Goal: Task Accomplishment & Management: Complete application form

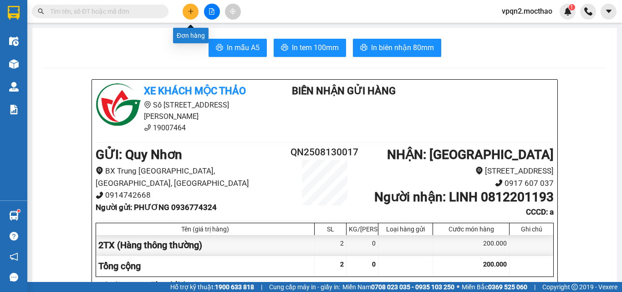
click at [189, 5] on button at bounding box center [191, 12] width 16 height 16
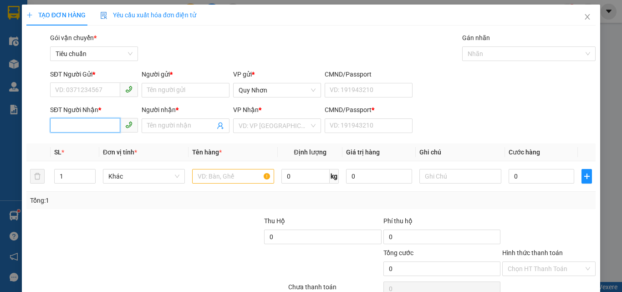
click at [97, 124] on input "SĐT Người Nhận *" at bounding box center [85, 125] width 70 height 15
click at [92, 147] on div "0962622224 - ÚT DUYÊN" at bounding box center [93, 144] width 76 height 10
type input "0962622224"
type input "ÚT DUYÊN"
type input "A"
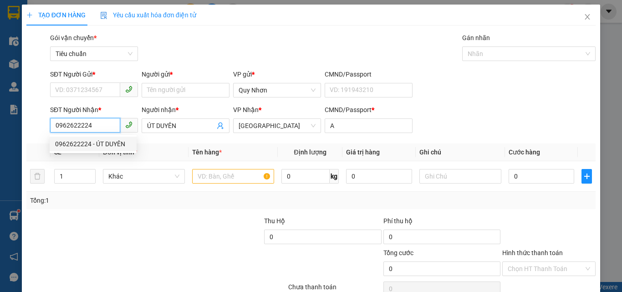
type input "30.000"
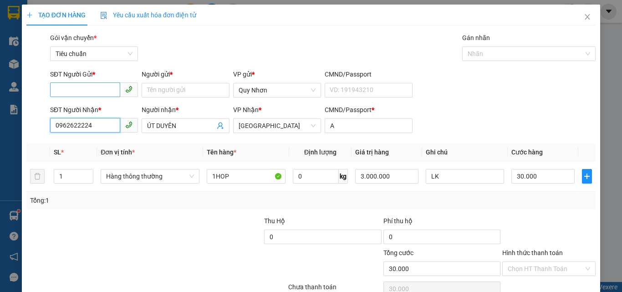
type input "0962622224"
click at [74, 90] on input "SĐT Người Gửi *" at bounding box center [85, 89] width 70 height 15
click at [86, 122] on div "0904234577 - DŨNG" at bounding box center [93, 123] width 76 height 10
type input "0904234577"
type input "DŨNG"
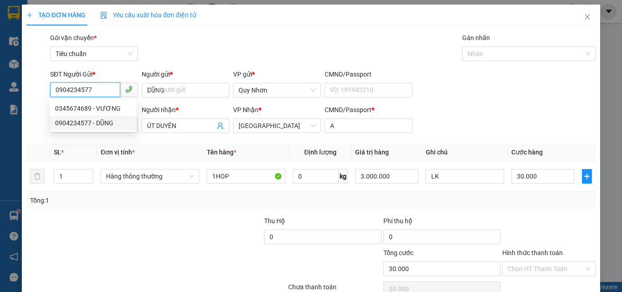
type input "50.000"
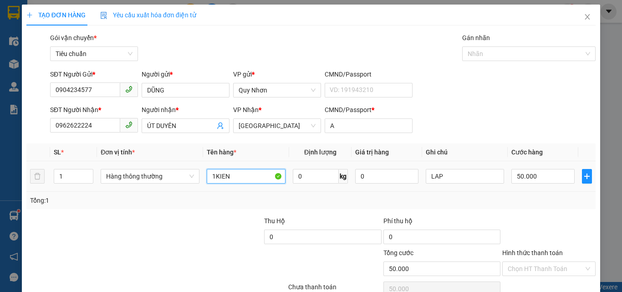
click at [239, 180] on input "1KIEN" at bounding box center [246, 176] width 79 height 15
type input "1GOI"
click at [452, 177] on input "LAP" at bounding box center [465, 176] width 79 height 15
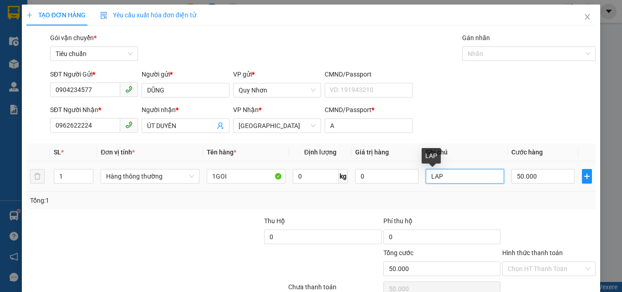
click at [452, 177] on input "LAP" at bounding box center [465, 176] width 79 height 15
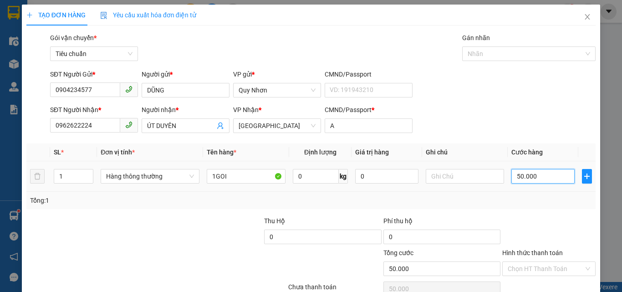
drag, startPoint x: 540, startPoint y: 179, endPoint x: 537, endPoint y: 183, distance: 4.7
click at [540, 178] on input "50.000" at bounding box center [542, 176] width 63 height 15
type input "3"
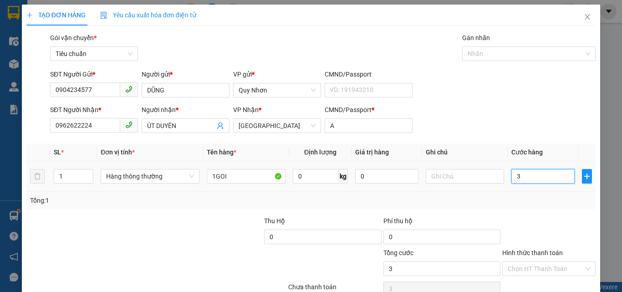
type input "30"
type input "300"
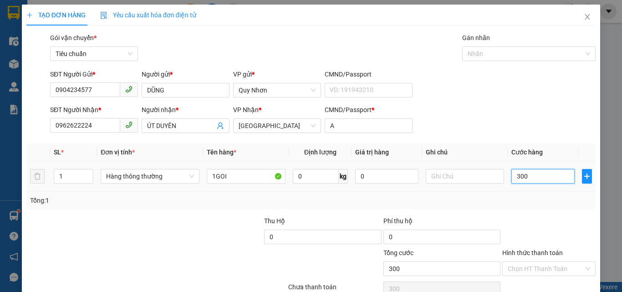
type input "3.000"
type input "30.000"
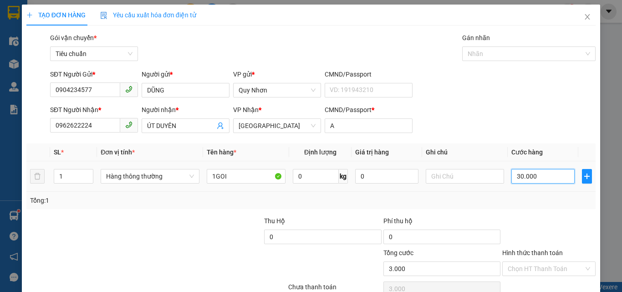
type input "30.000"
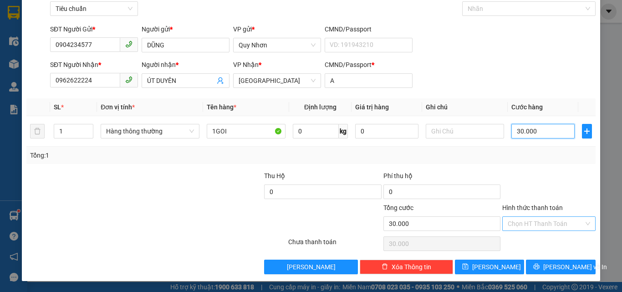
type input "30.000"
drag, startPoint x: 526, startPoint y: 222, endPoint x: 526, endPoint y: 217, distance: 5.0
click at [526, 220] on input "Hình thức thanh toán" at bounding box center [546, 224] width 76 height 14
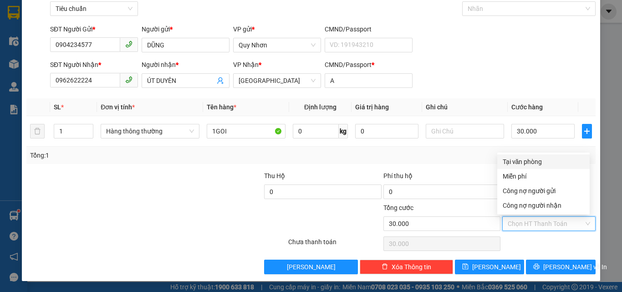
click at [531, 165] on div "Tại văn phòng" at bounding box center [544, 162] width 82 height 10
type input "0"
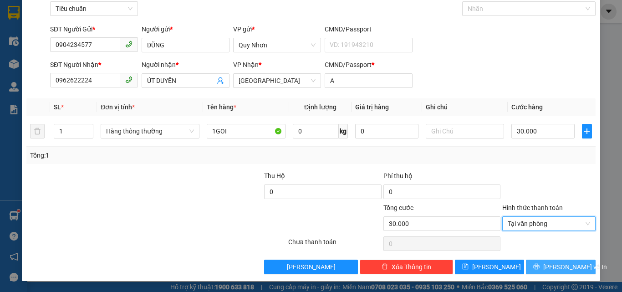
click at [532, 269] on button "[PERSON_NAME] và In" at bounding box center [561, 267] width 70 height 15
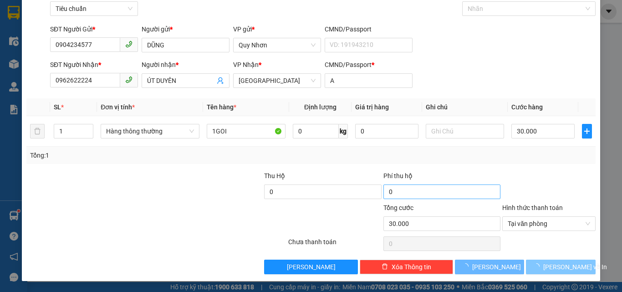
drag, startPoint x: 532, startPoint y: 269, endPoint x: 466, endPoint y: 185, distance: 106.4
click at [529, 265] on button "[PERSON_NAME] và In" at bounding box center [561, 267] width 70 height 15
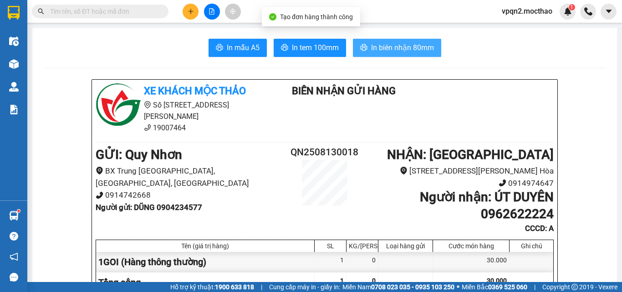
click at [390, 46] on span "In biên nhận 80mm" at bounding box center [402, 47] width 63 height 11
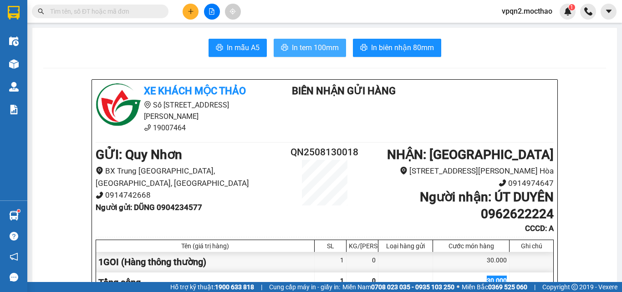
click at [311, 47] on span "In tem 100mm" at bounding box center [315, 47] width 47 height 11
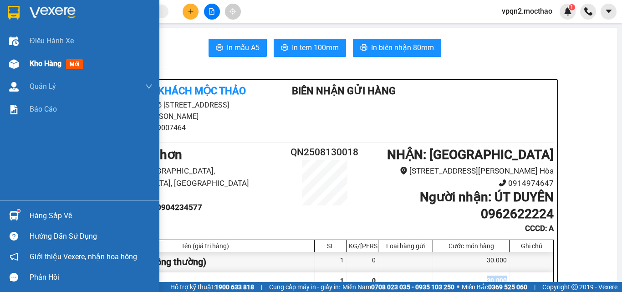
click at [12, 65] on img at bounding box center [14, 64] width 10 height 10
click at [13, 65] on img at bounding box center [14, 64] width 10 height 10
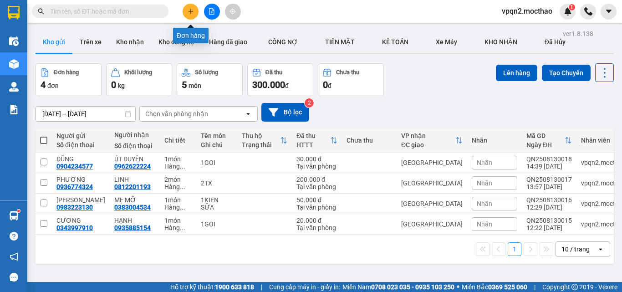
click at [194, 5] on button at bounding box center [191, 12] width 16 height 16
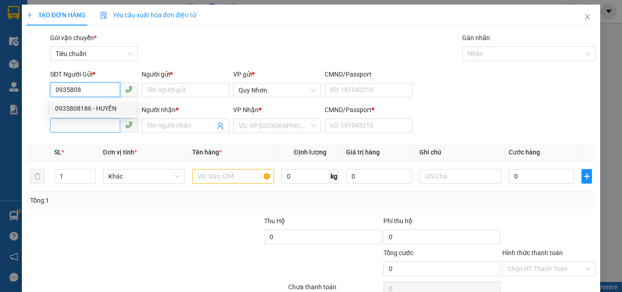
drag, startPoint x: 77, startPoint y: 106, endPoint x: 85, endPoint y: 123, distance: 19.1
click at [77, 107] on div "0935808186 - HUYỀN" at bounding box center [93, 108] width 76 height 10
type input "0935808186"
type input "HUYỀN"
type input "0905544300"
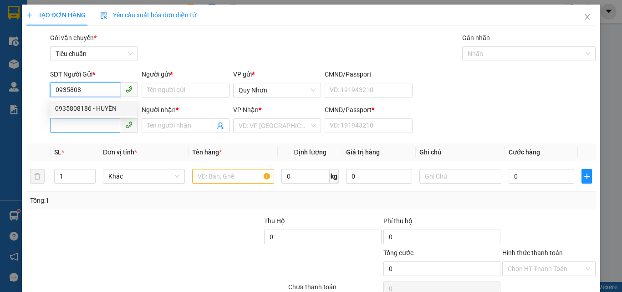
type input "LY"
type input "J"
type input "0935808186"
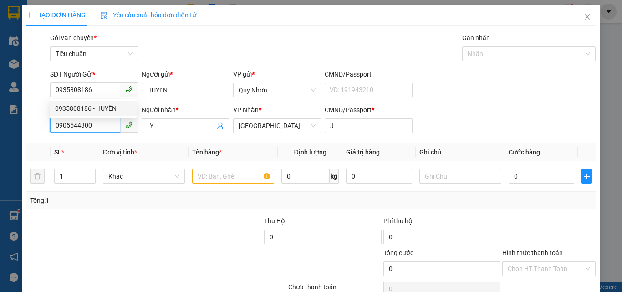
type input "30.000"
click at [89, 128] on input "0905544300" at bounding box center [85, 125] width 70 height 15
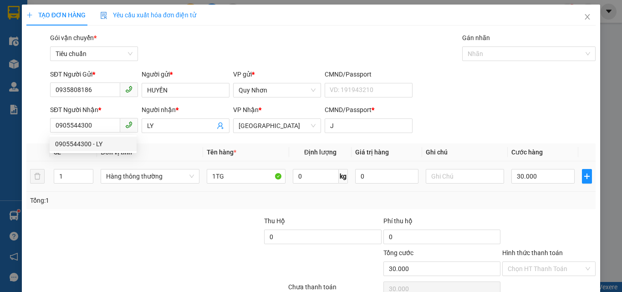
click at [257, 184] on div "1TG" at bounding box center [246, 176] width 79 height 18
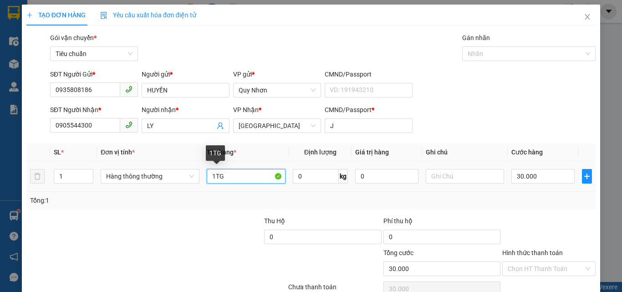
click at [255, 174] on input "1TG" at bounding box center [246, 176] width 79 height 15
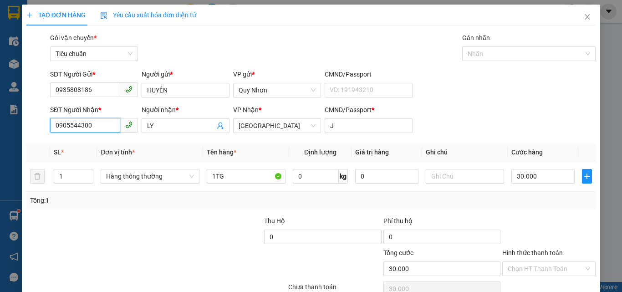
click at [94, 129] on input "0905544300" at bounding box center [85, 125] width 70 height 15
type input "0905612233"
click at [174, 128] on input "LY" at bounding box center [181, 126] width 68 height 10
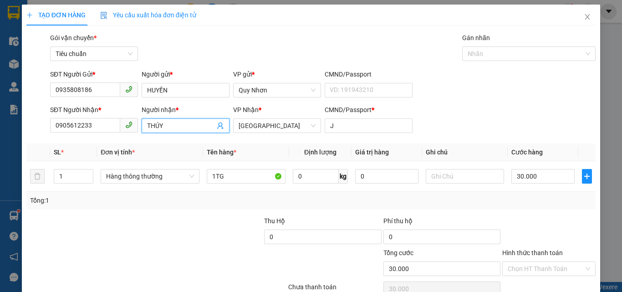
type input "THÚY"
click at [430, 49] on div "Gói vận chuyển * Tiêu chuẩn Gán nhãn Nhãn" at bounding box center [322, 49] width 549 height 32
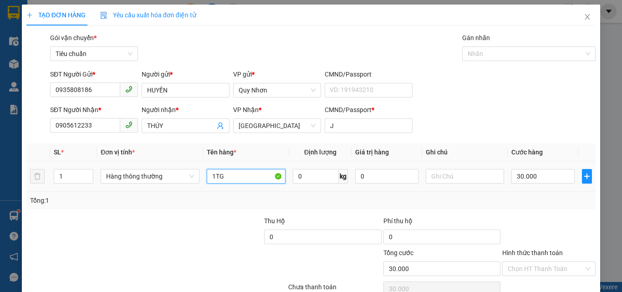
click at [245, 175] on input "1TG" at bounding box center [246, 176] width 79 height 15
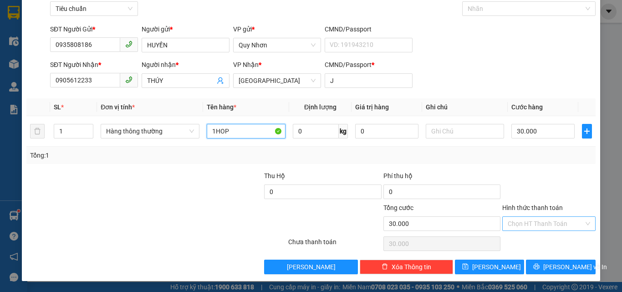
type input "1HOP"
click at [514, 221] on input "Hình thức thanh toán" at bounding box center [546, 224] width 76 height 14
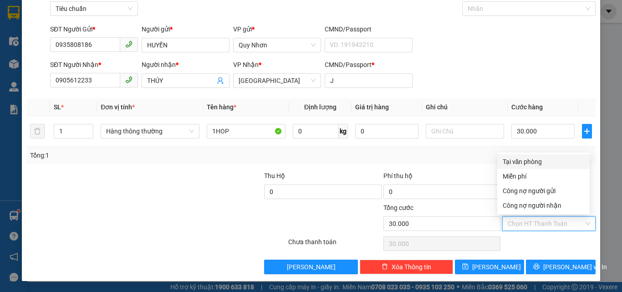
click at [547, 161] on div "Tại văn phòng" at bounding box center [544, 162] width 82 height 10
type input "0"
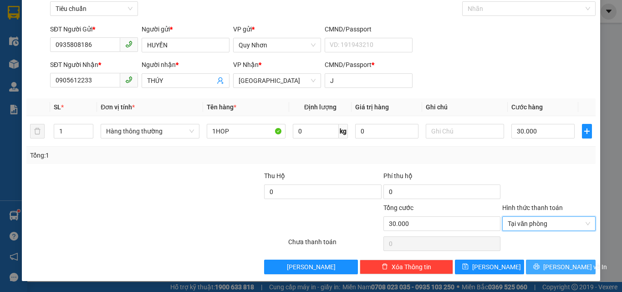
click at [536, 262] on button "[PERSON_NAME] và In" at bounding box center [561, 267] width 70 height 15
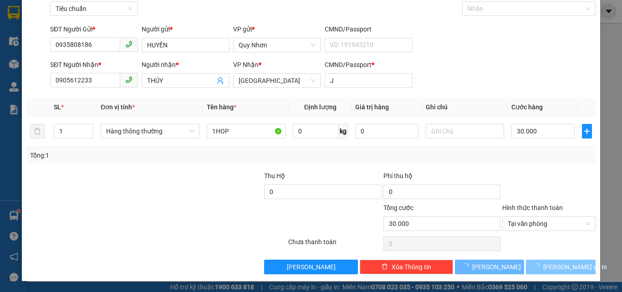
drag, startPoint x: 536, startPoint y: 262, endPoint x: 513, endPoint y: 214, distance: 53.8
click at [535, 260] on button "[PERSON_NAME] và In" at bounding box center [561, 267] width 70 height 15
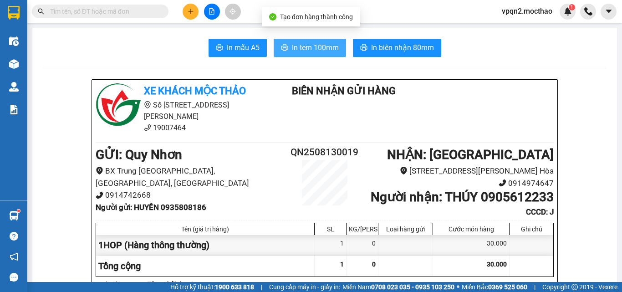
drag, startPoint x: 306, startPoint y: 50, endPoint x: 374, endPoint y: 31, distance: 70.1
click at [310, 47] on span "In tem 100mm" at bounding box center [315, 47] width 47 height 11
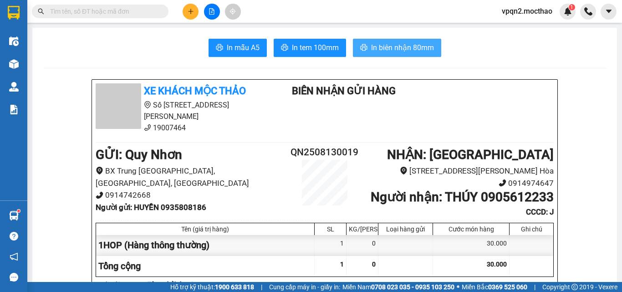
click at [400, 43] on span "In biên nhận 80mm" at bounding box center [402, 47] width 63 height 11
click at [194, 9] on icon "plus" at bounding box center [191, 11] width 6 height 6
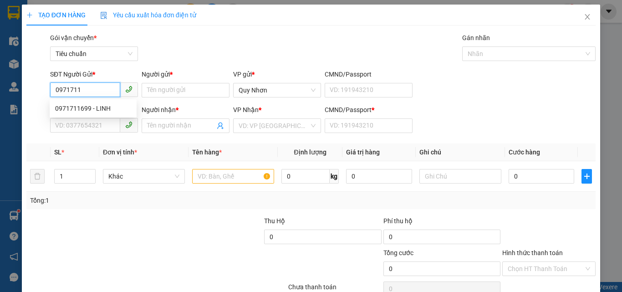
click at [87, 107] on div "0971711699 - LINH" at bounding box center [93, 108] width 76 height 10
type input "0971711699"
type input "LINH"
type input "0705317003"
type input "LÂM"
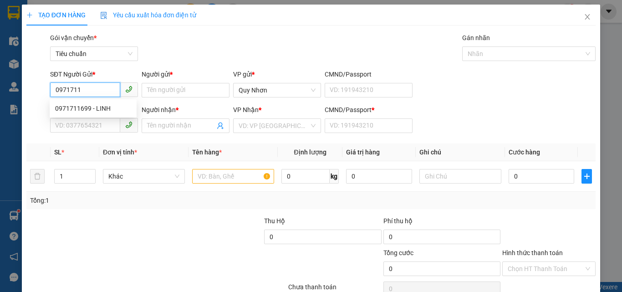
type input "a"
type input "20.000"
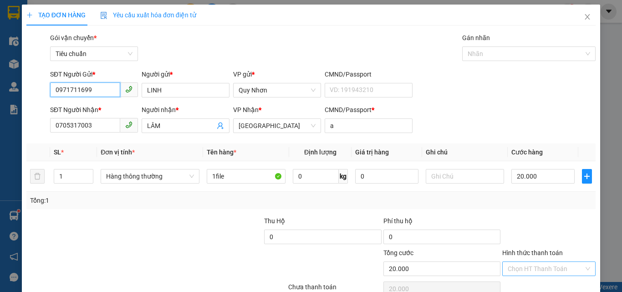
scroll to position [45, 0]
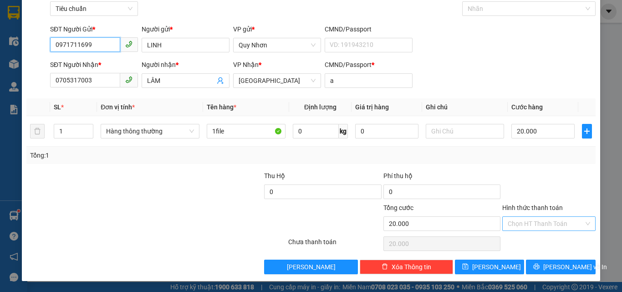
type input "0971711699"
click at [526, 223] on input "Hình thức thanh toán" at bounding box center [546, 224] width 76 height 14
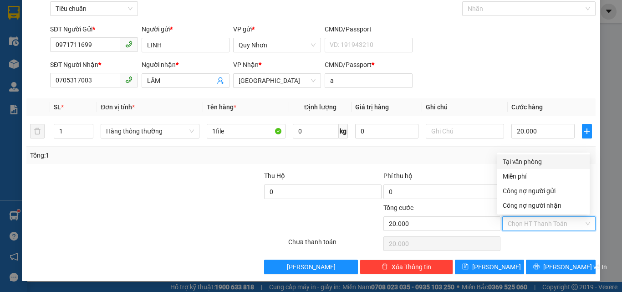
click at [529, 162] on div "Tại văn phòng" at bounding box center [544, 162] width 82 height 10
type input "0"
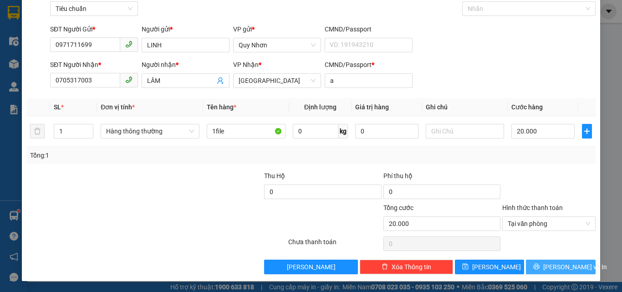
click at [531, 264] on button "[PERSON_NAME] và In" at bounding box center [561, 267] width 70 height 15
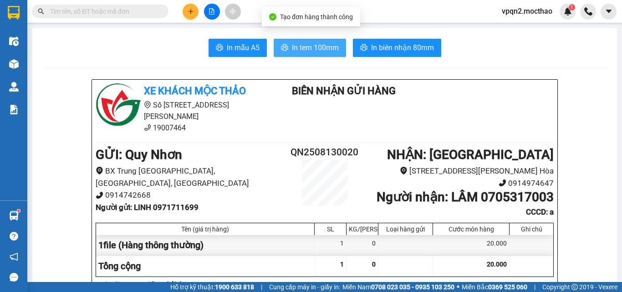
click at [295, 42] on span "In tem 100mm" at bounding box center [315, 47] width 47 height 11
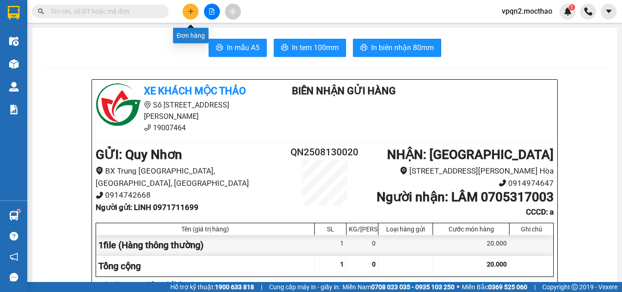
click at [189, 10] on icon "plus" at bounding box center [191, 11] width 6 height 6
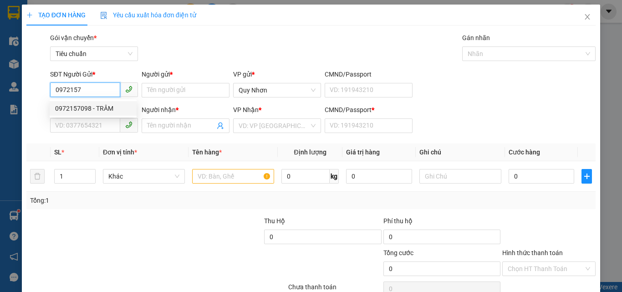
click at [98, 111] on div "0972157098 - TRÂM" at bounding box center [93, 108] width 76 height 10
type input "0972157098"
type input "TRÂM"
type input "0386735785"
type input "THUẬN"
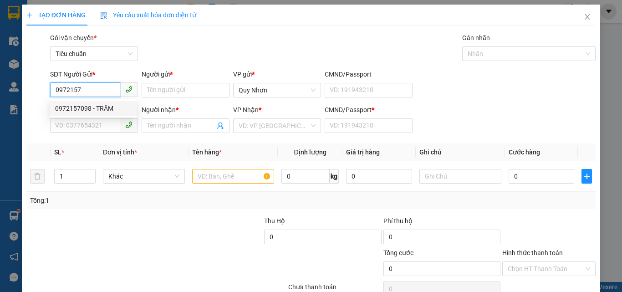
type input "A"
type input "0972157098"
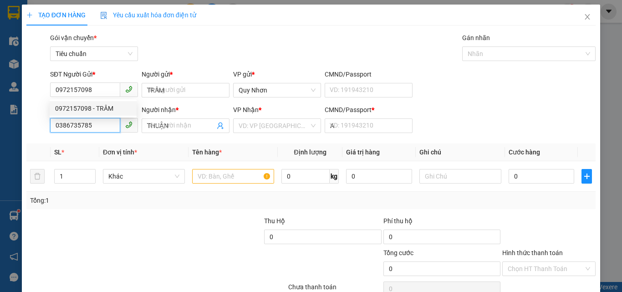
type input "30.000"
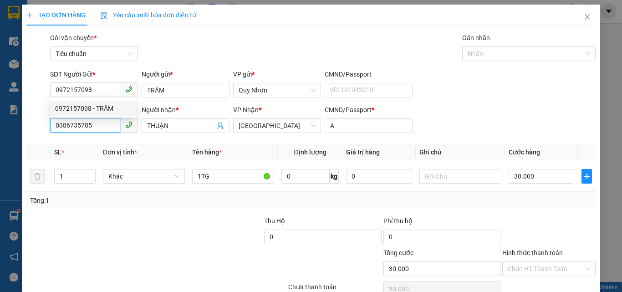
click at [95, 128] on input "0386735785" at bounding box center [85, 125] width 70 height 15
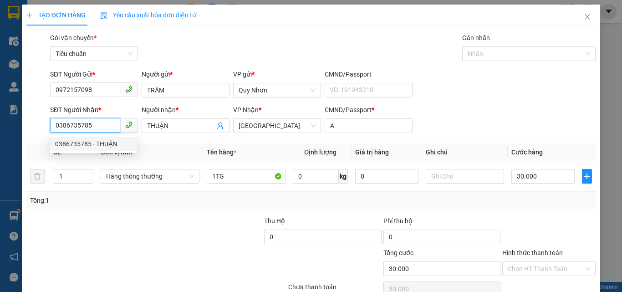
scroll to position [45, 0]
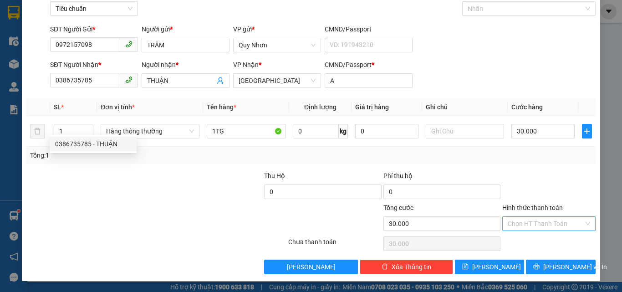
click at [515, 213] on div "Transit Pickup Surcharge Ids Transit Deliver Surcharge Ids Transit Deliver Surc…" at bounding box center [310, 131] width 569 height 286
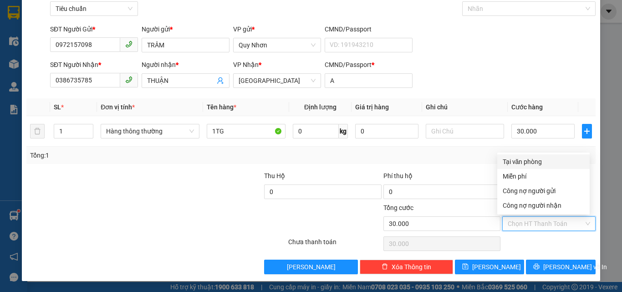
drag, startPoint x: 515, startPoint y: 157, endPoint x: 520, endPoint y: 179, distance: 22.0
click at [515, 158] on div "Tại văn phòng" at bounding box center [544, 162] width 82 height 10
type input "0"
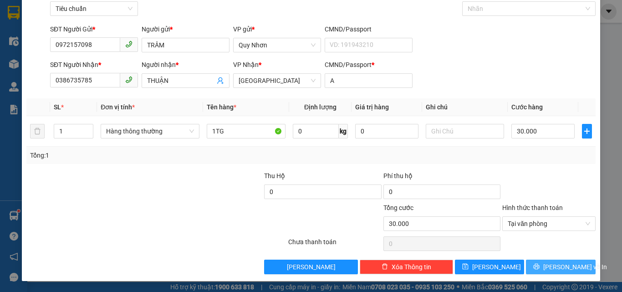
click at [536, 261] on button "[PERSON_NAME] và In" at bounding box center [561, 267] width 70 height 15
drag, startPoint x: 536, startPoint y: 261, endPoint x: 530, endPoint y: 255, distance: 8.7
click at [531, 258] on div "Transit Pickup Surcharge Ids Transit Deliver Surcharge Ids Transit Deliver Surc…" at bounding box center [310, 131] width 569 height 286
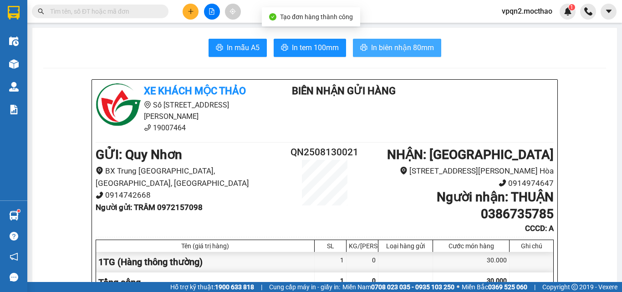
click at [386, 46] on span "In biên nhận 80mm" at bounding box center [402, 47] width 63 height 11
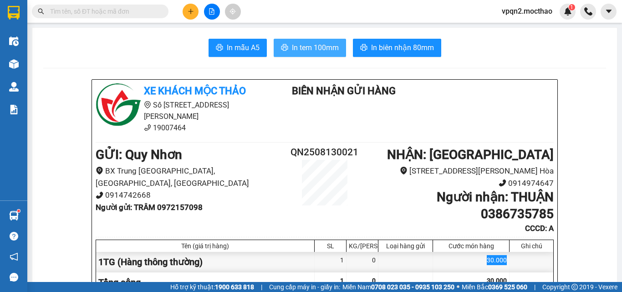
click at [324, 47] on span "In tem 100mm" at bounding box center [315, 47] width 47 height 11
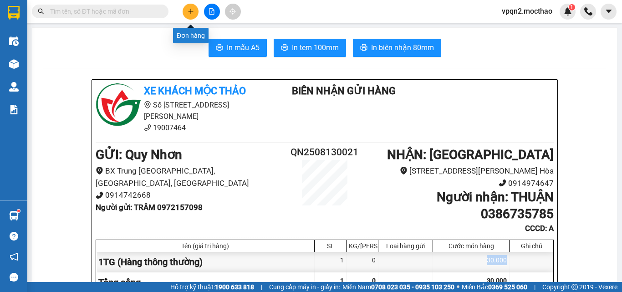
click at [190, 8] on icon "plus" at bounding box center [191, 11] width 6 height 6
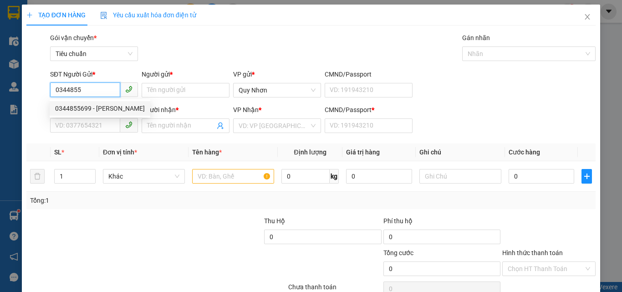
click at [90, 108] on div "0344855699 - [PERSON_NAME]" at bounding box center [100, 108] width 90 height 10
type input "0344855699"
type input "[PERSON_NAME]"
type input "0973112883"
type input "NGA [PERSON_NAME]"
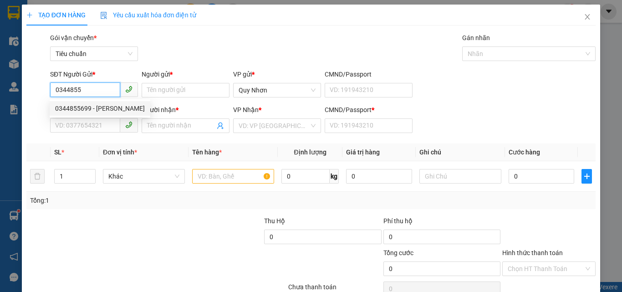
type input "a"
type input "20.000"
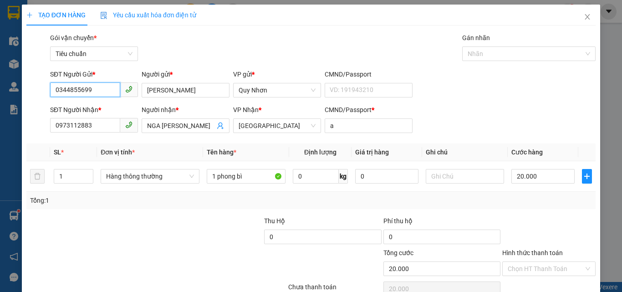
scroll to position [45, 0]
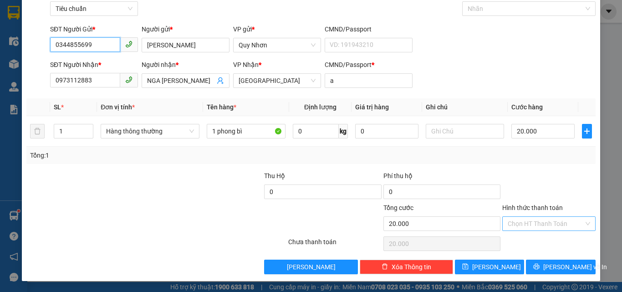
type input "0344855699"
drag, startPoint x: 548, startPoint y: 221, endPoint x: 550, endPoint y: 159, distance: 62.0
click at [548, 219] on input "Hình thức thanh toán" at bounding box center [546, 224] width 76 height 14
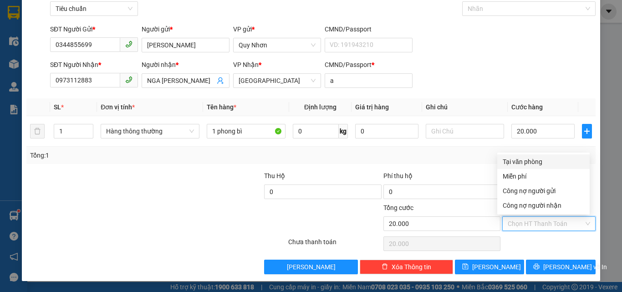
click at [550, 157] on div "Tại văn phòng" at bounding box center [544, 162] width 82 height 10
type input "0"
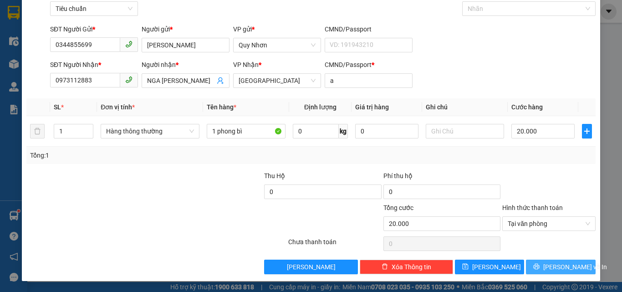
click at [552, 268] on span "[PERSON_NAME] và In" at bounding box center [575, 267] width 64 height 10
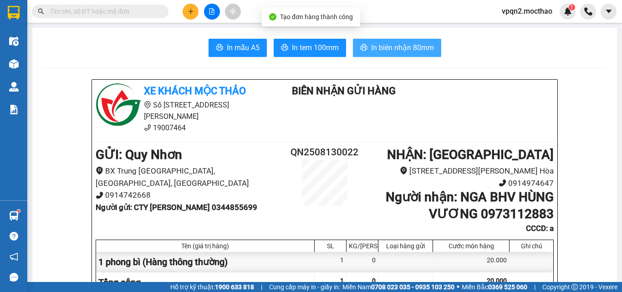
click at [388, 53] on span "In biên nhận 80mm" at bounding box center [402, 47] width 63 height 11
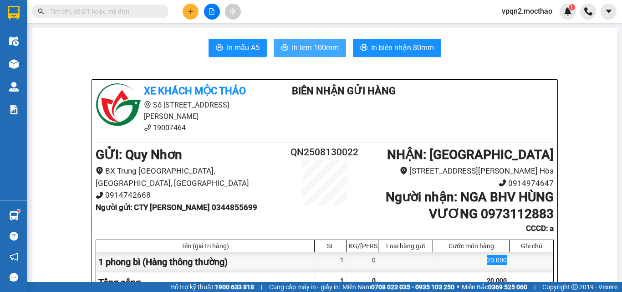
click at [320, 44] on span "In tem 100mm" at bounding box center [315, 47] width 47 height 11
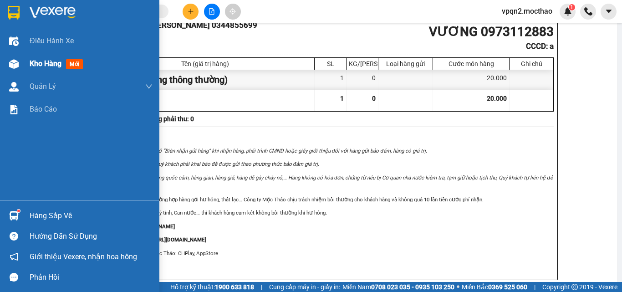
click at [10, 70] on div at bounding box center [14, 64] width 16 height 16
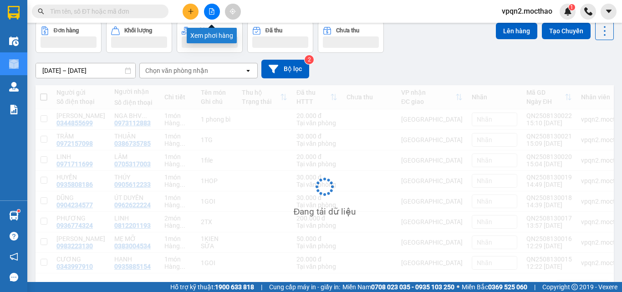
scroll to position [52, 0]
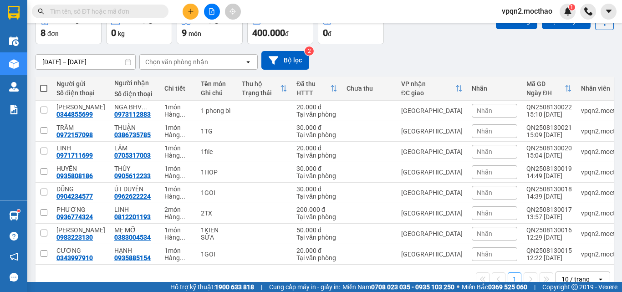
drag, startPoint x: 42, startPoint y: 89, endPoint x: 115, endPoint y: 84, distance: 73.1
click at [42, 89] on span at bounding box center [43, 88] width 7 height 7
click at [44, 84] on input "checkbox" at bounding box center [44, 84] width 0 height 0
checkbox input "true"
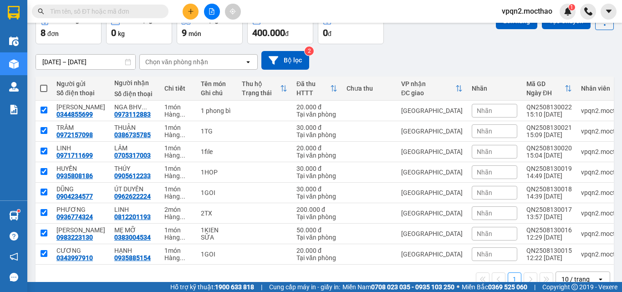
checkbox input "true"
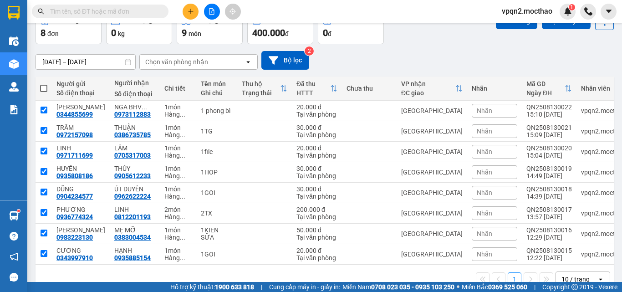
checkbox input "true"
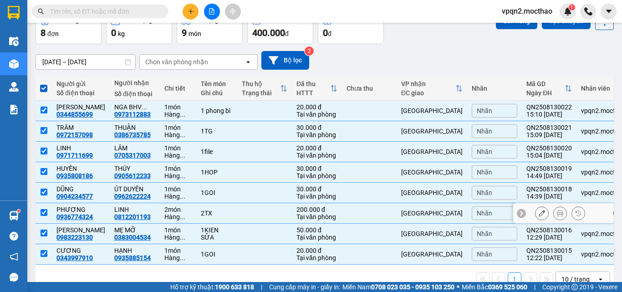
click at [397, 219] on td "[GEOGRAPHIC_DATA]" at bounding box center [432, 213] width 71 height 20
checkbox input "false"
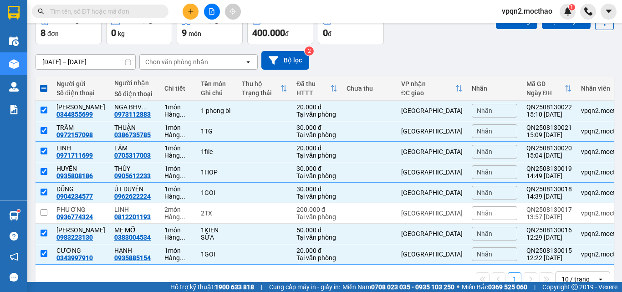
scroll to position [0, 0]
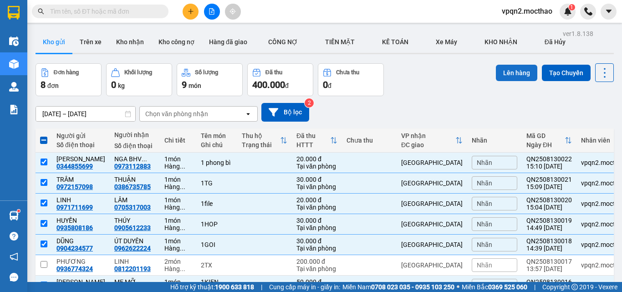
click at [507, 78] on button "Lên hàng" at bounding box center [516, 73] width 41 height 16
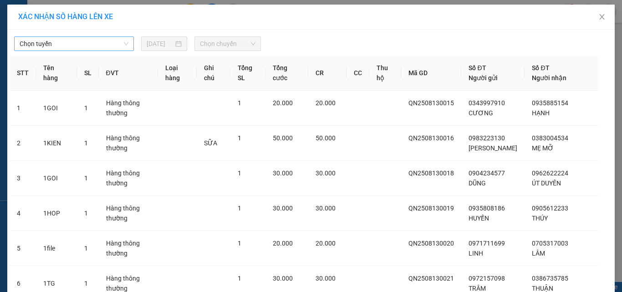
click at [95, 46] on span "Chọn tuyến" at bounding box center [74, 44] width 109 height 14
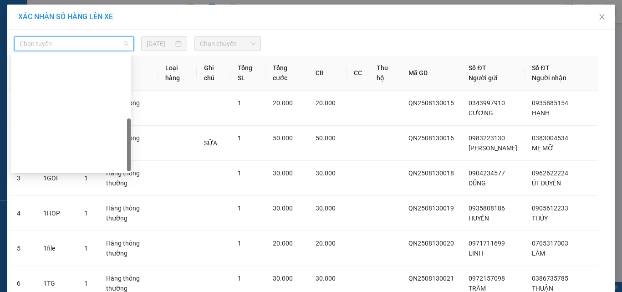
scroll to position [204, 0]
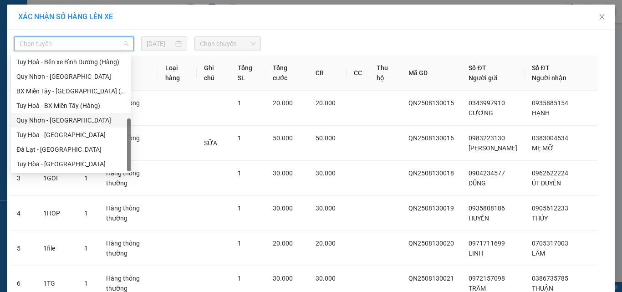
click at [63, 118] on div "Quy Nhơn - [GEOGRAPHIC_DATA]" at bounding box center [70, 120] width 109 height 10
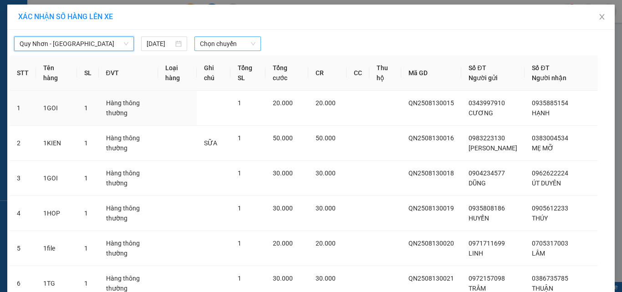
click at [229, 44] on span "Chọn chuyến" at bounding box center [228, 44] width 56 height 14
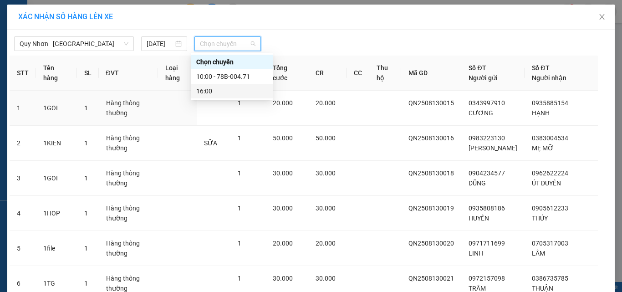
click at [223, 92] on div "16:00" at bounding box center [231, 91] width 71 height 10
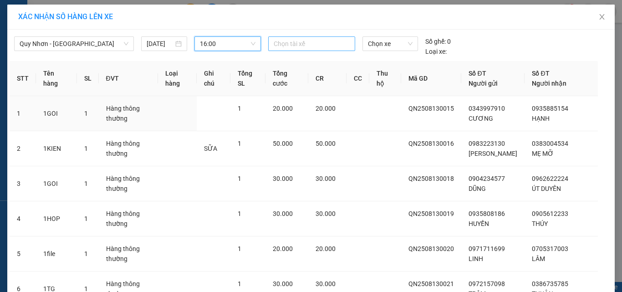
click at [295, 42] on div at bounding box center [312, 43] width 83 height 11
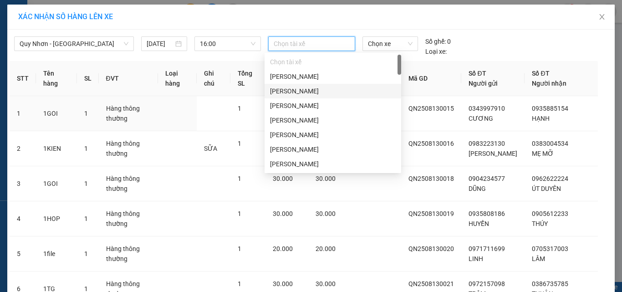
click at [294, 88] on div "[PERSON_NAME]" at bounding box center [333, 91] width 126 height 10
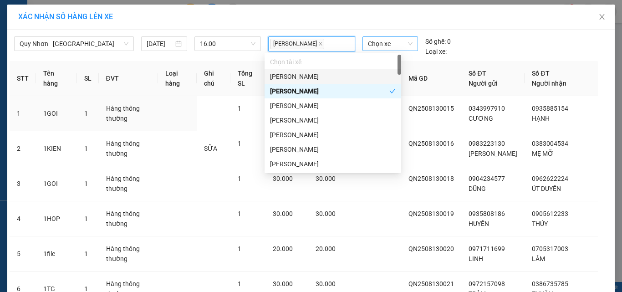
click at [373, 42] on span "Chọn xe" at bounding box center [390, 44] width 45 height 14
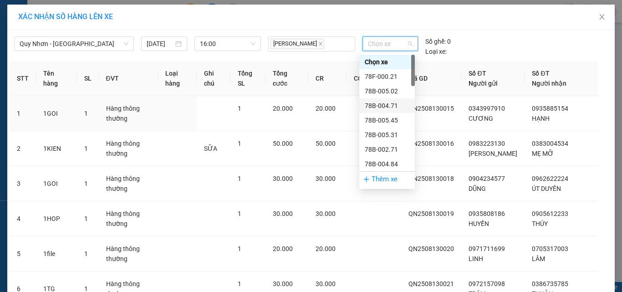
click at [382, 104] on div "78B-004.71" at bounding box center [387, 106] width 45 height 10
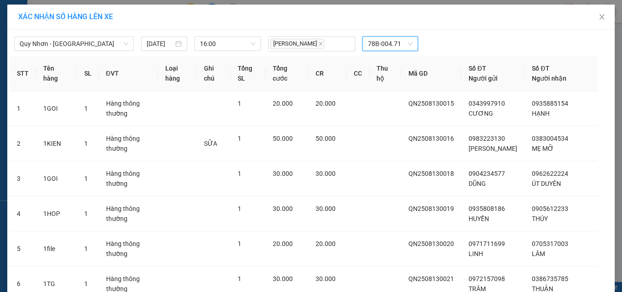
scroll to position [131, 0]
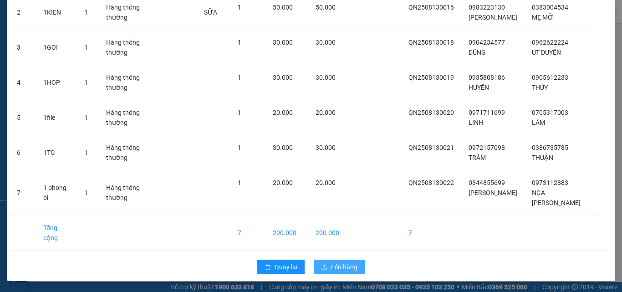
drag, startPoint x: 340, startPoint y: 268, endPoint x: 334, endPoint y: 265, distance: 7.1
click at [338, 269] on span "Lên hàng" at bounding box center [344, 267] width 26 height 10
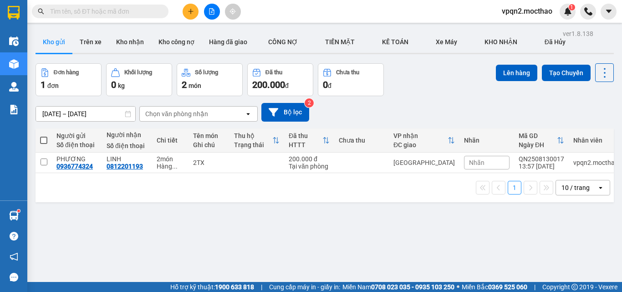
click at [190, 5] on button at bounding box center [191, 12] width 16 height 16
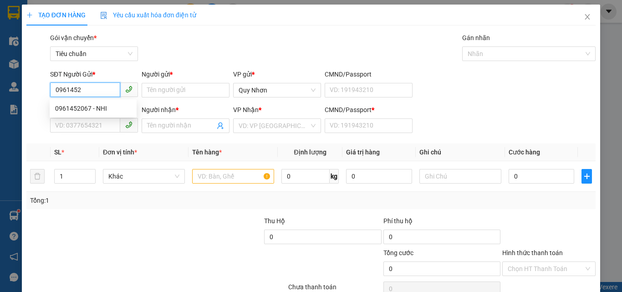
click at [94, 107] on div "0961452067 - NHI" at bounding box center [93, 108] width 76 height 10
type input "0961452067"
type input "NHI"
type input "0911519218"
type input "MỸ LY"
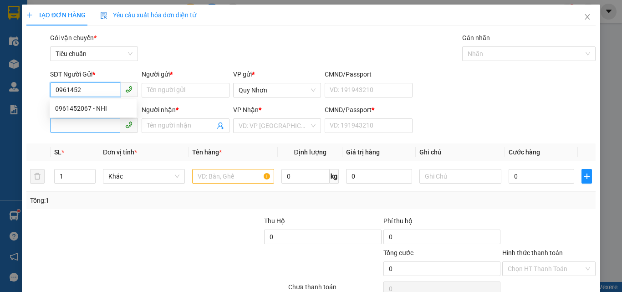
type input "x"
type input "20.000"
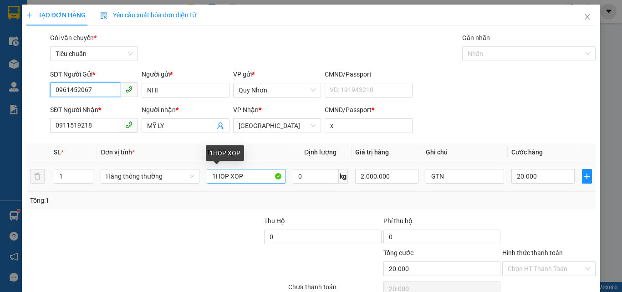
type input "0961452067"
click at [252, 176] on input "1HOP XOP" at bounding box center [246, 176] width 79 height 15
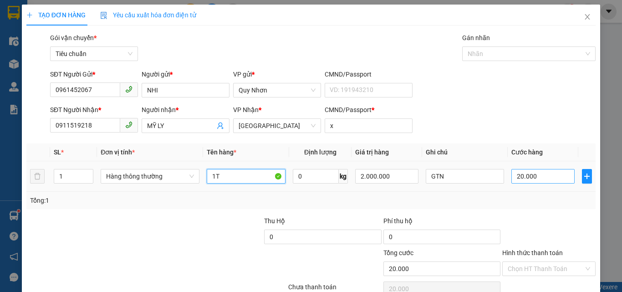
type input "1T"
click at [524, 180] on input "20.000" at bounding box center [542, 176] width 63 height 15
type input "3"
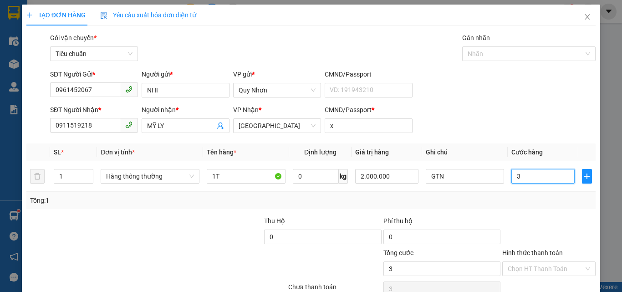
type input "30"
type input "300"
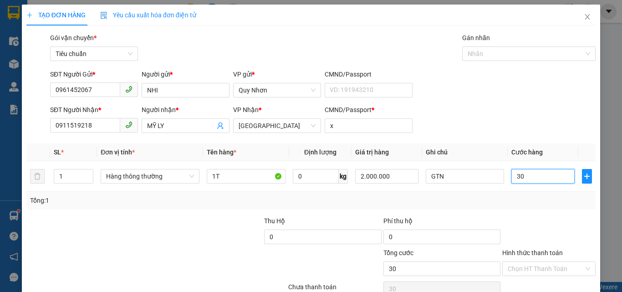
type input "300"
type input "3.000"
type input "30.000"
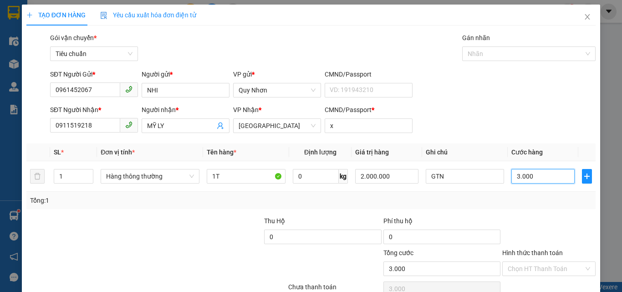
type input "30.000"
click at [529, 272] on input "Hình thức thanh toán" at bounding box center [546, 269] width 76 height 14
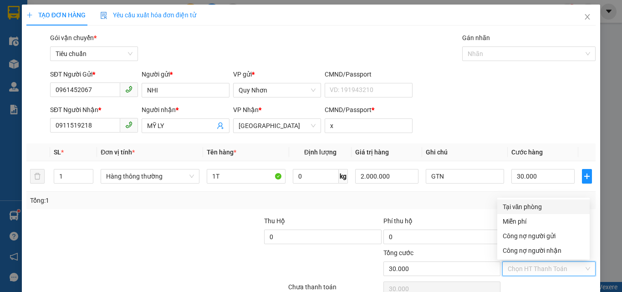
click at [530, 212] on div "Tại văn phòng" at bounding box center [543, 206] width 92 height 15
type input "0"
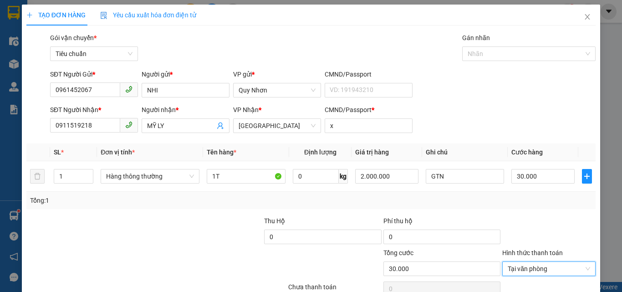
scroll to position [45, 0]
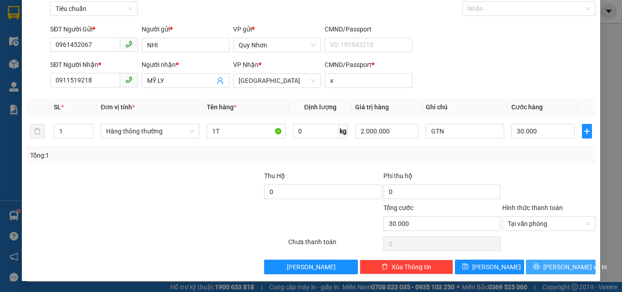
click at [533, 267] on button "[PERSON_NAME] và In" at bounding box center [561, 267] width 70 height 15
click at [532, 266] on button "[PERSON_NAME] và In" at bounding box center [561, 267] width 70 height 15
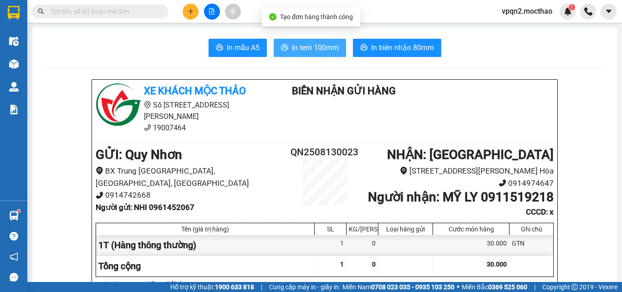
drag, startPoint x: 327, startPoint y: 53, endPoint x: 348, endPoint y: 50, distance: 21.6
click at [326, 53] on span "In tem 100mm" at bounding box center [315, 47] width 47 height 11
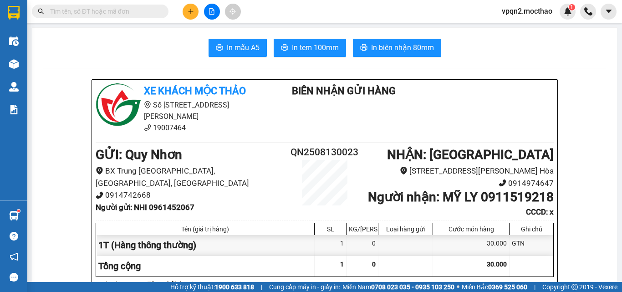
click at [214, 12] on icon "file-add" at bounding box center [212, 11] width 6 height 6
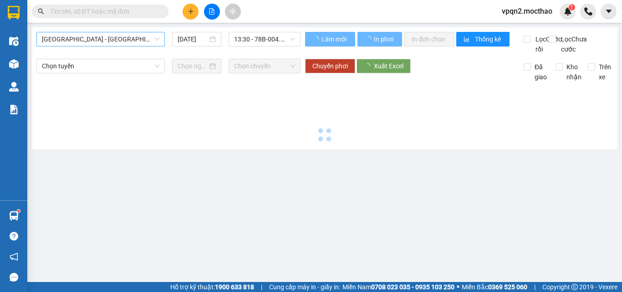
click at [91, 43] on span "[GEOGRAPHIC_DATA] - [GEOGRAPHIC_DATA]" at bounding box center [100, 39] width 117 height 14
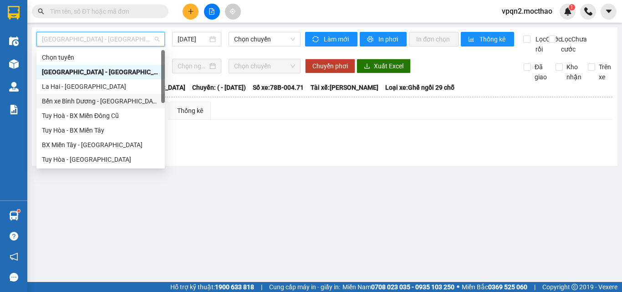
scroll to position [182, 0]
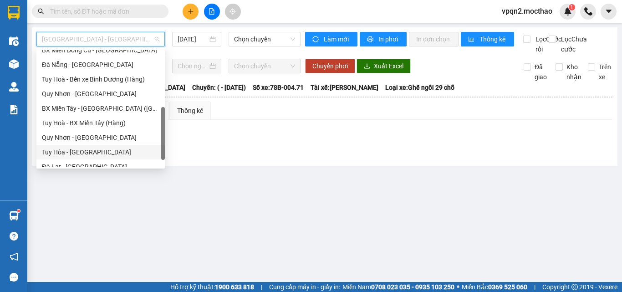
click at [78, 153] on div "Tuy Hòa - [GEOGRAPHIC_DATA]" at bounding box center [100, 152] width 117 height 10
type input "[DATE]"
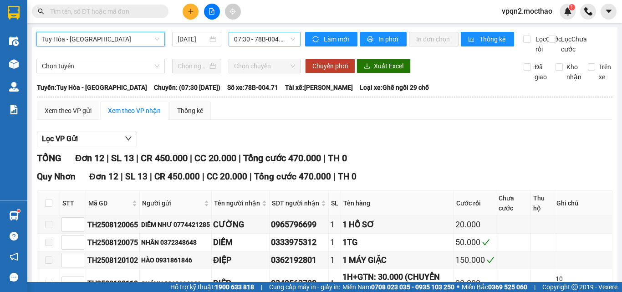
click at [246, 38] on span "07:30 - 78B-004.71" at bounding box center [264, 39] width 61 height 14
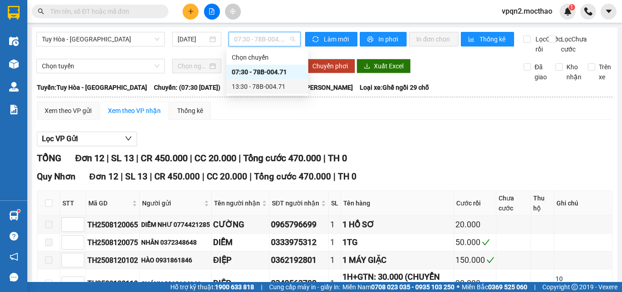
click at [256, 84] on div "13:30 - 78B-004.71" at bounding box center [267, 87] width 71 height 10
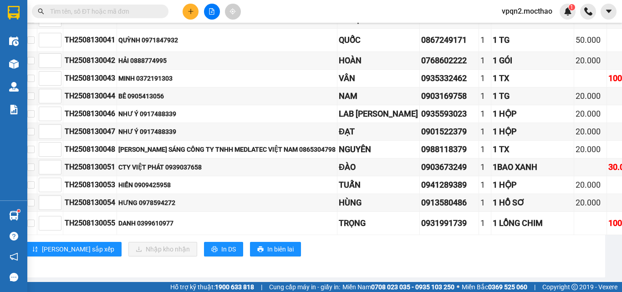
scroll to position [381, 13]
click at [185, 10] on button at bounding box center [191, 12] width 16 height 16
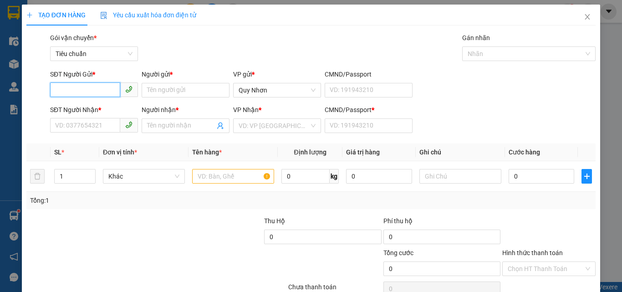
click at [88, 89] on input "SĐT Người Gửi *" at bounding box center [85, 89] width 70 height 15
click at [95, 107] on div "0906118452 - THƯ" at bounding box center [93, 108] width 76 height 10
type input "0906118452"
type input "THƯ"
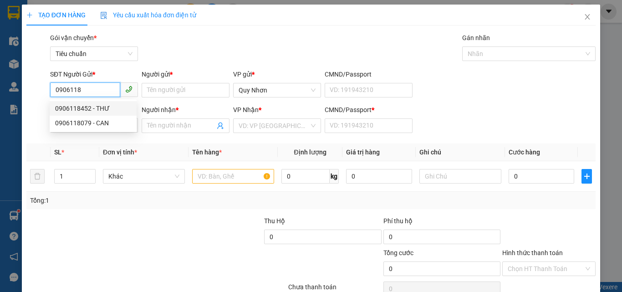
type input "0932184404"
type input "TRANG"
type input "A"
type input "80.000"
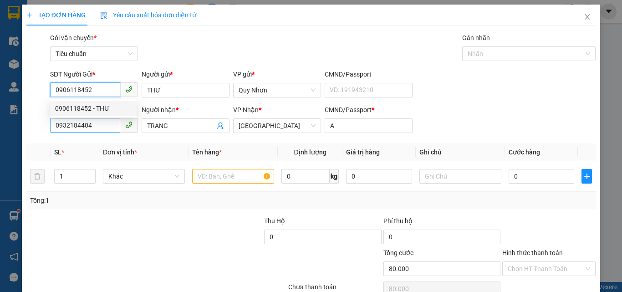
type input "0906118452"
click at [102, 125] on input "0932184404" at bounding box center [85, 125] width 70 height 15
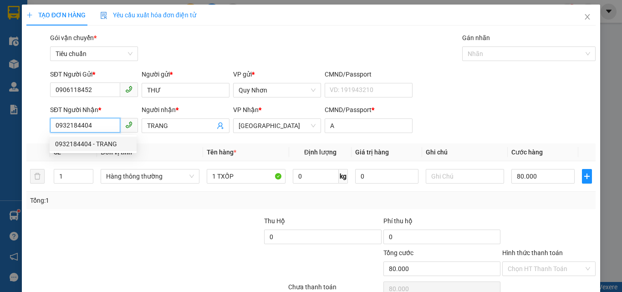
click at [93, 128] on input "0932184404" at bounding box center [85, 125] width 70 height 15
click at [95, 124] on input "0932184404" at bounding box center [85, 125] width 70 height 15
click at [532, 178] on input "80.000" at bounding box center [542, 176] width 63 height 15
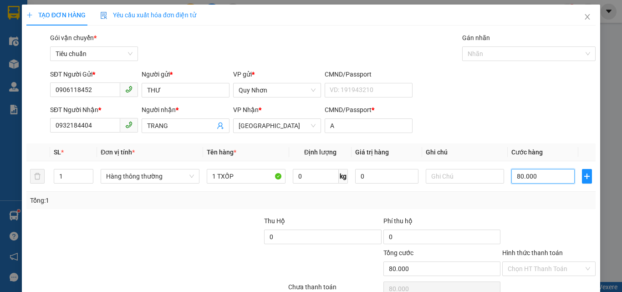
type input "5"
type input "50"
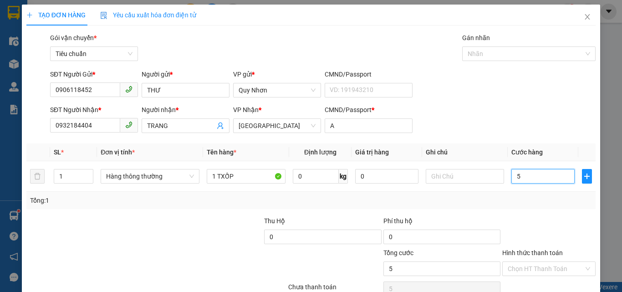
type input "50"
type input "500"
type input "5.000"
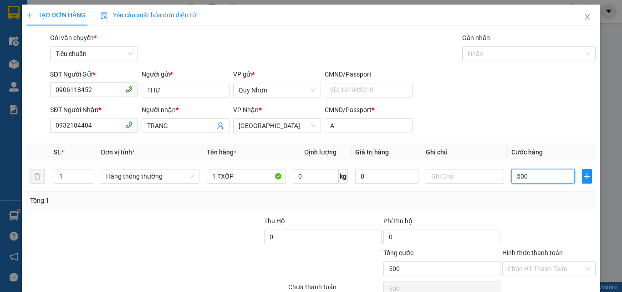
type input "5.000"
type input "50.000"
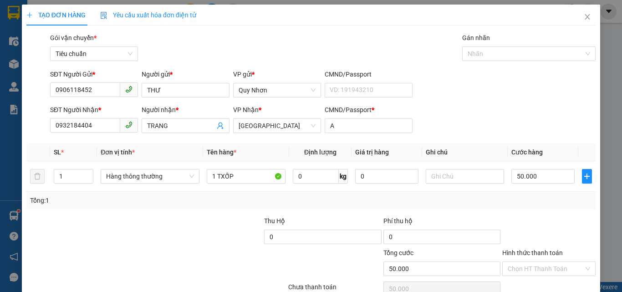
click at [523, 260] on div "Hình thức thanh toán" at bounding box center [548, 255] width 93 height 14
click at [521, 263] on input "Hình thức thanh toán" at bounding box center [546, 269] width 76 height 14
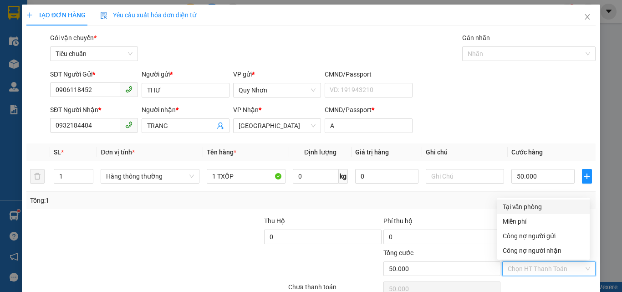
drag, startPoint x: 546, startPoint y: 203, endPoint x: 537, endPoint y: 251, distance: 49.7
click at [546, 202] on div "Tại văn phòng" at bounding box center [544, 207] width 82 height 10
type input "0"
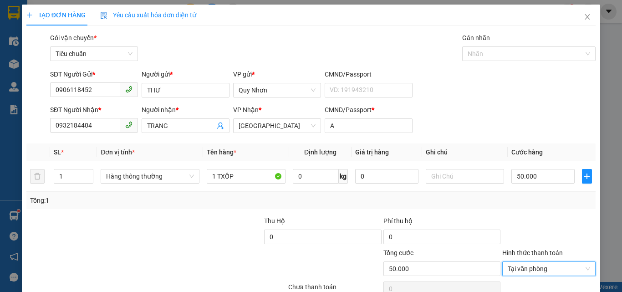
scroll to position [45, 0]
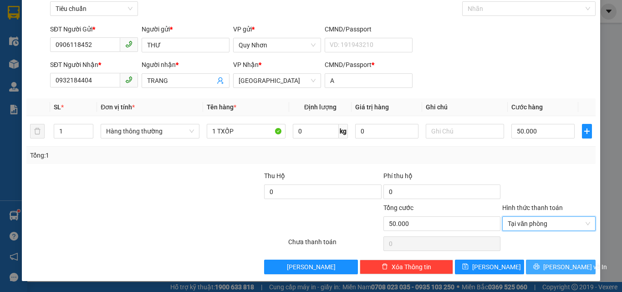
click at [538, 267] on icon "printer" at bounding box center [536, 266] width 6 height 6
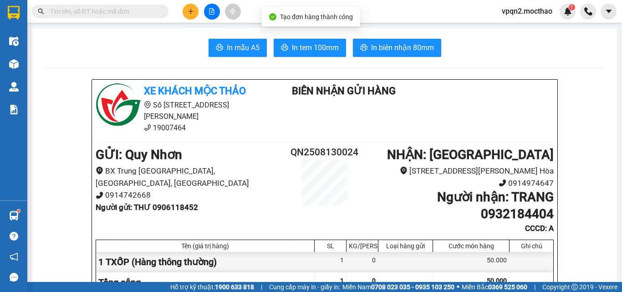
drag, startPoint x: 336, startPoint y: 8, endPoint x: 307, endPoint y: 32, distance: 37.1
click at [333, 9] on div "Tạo đơn hàng thành công" at bounding box center [311, 16] width 98 height 19
click at [299, 47] on span "In tem 100mm" at bounding box center [315, 47] width 47 height 11
click at [195, 6] on button at bounding box center [191, 12] width 16 height 16
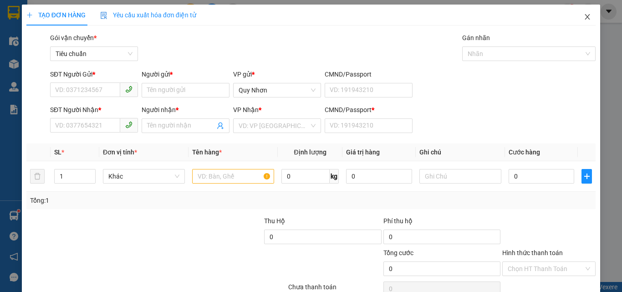
click at [584, 17] on icon "close" at bounding box center [587, 16] width 7 height 7
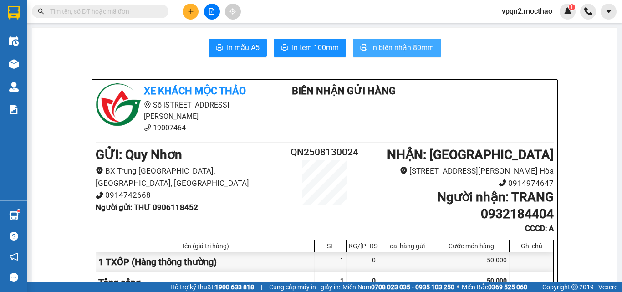
drag, startPoint x: 381, startPoint y: 45, endPoint x: 420, endPoint y: 44, distance: 39.2
click at [381, 44] on span "In biên nhận 80mm" at bounding box center [402, 47] width 63 height 11
click at [191, 9] on icon "plus" at bounding box center [191, 11] width 6 height 6
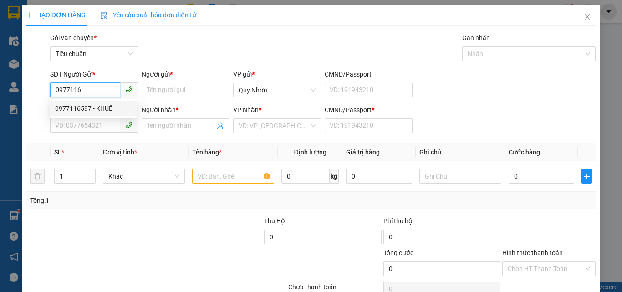
click at [104, 110] on div "0977116597 - KHUÊ" at bounding box center [93, 108] width 76 height 10
type input "0977116597"
type input "KHUÊ"
type input "0767753383"
type input "NGUYỆT kfc"
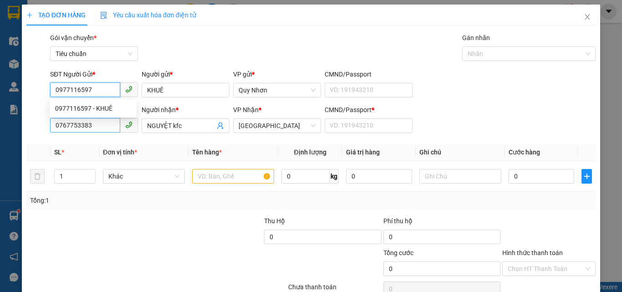
type input "20.000"
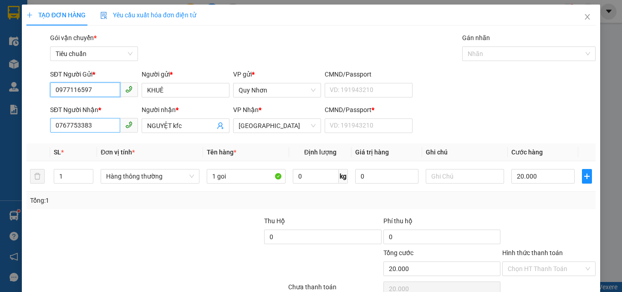
type input "0977116597"
click at [107, 128] on input "0767753383" at bounding box center [85, 125] width 70 height 15
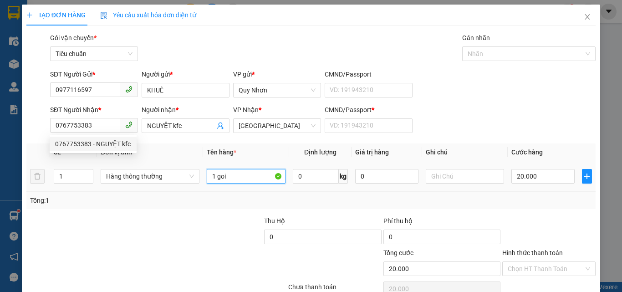
click at [235, 176] on input "1 goi" at bounding box center [246, 176] width 79 height 15
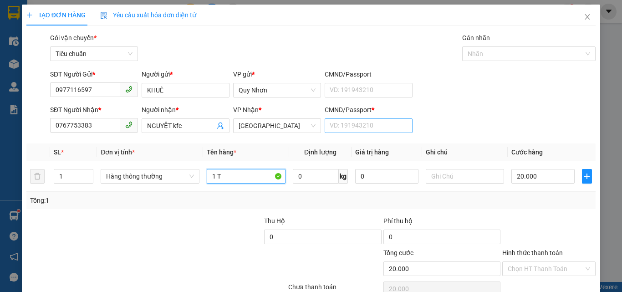
type input "1 T"
click at [385, 126] on input "CMND/Passport *" at bounding box center [369, 125] width 88 height 15
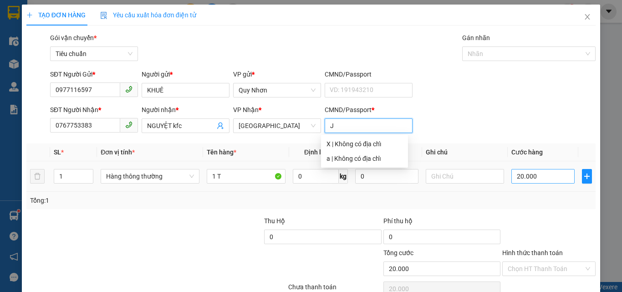
type input "J"
click at [539, 175] on input "20.000" at bounding box center [542, 176] width 63 height 15
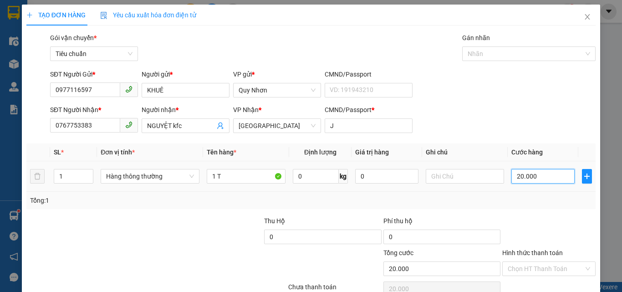
type input "5"
type input "50"
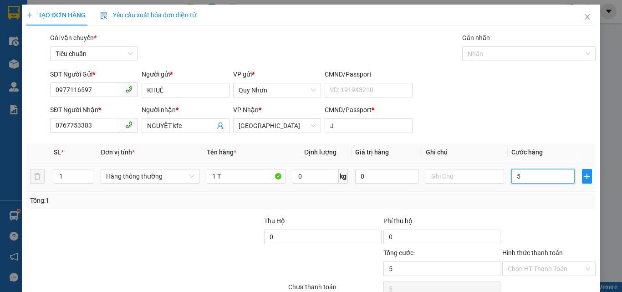
type input "50"
type input "500"
type input "5.000"
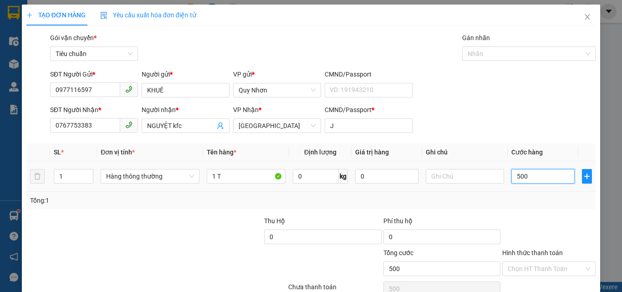
type input "5.000"
type input "50.000"
click at [538, 169] on input "50.000" at bounding box center [542, 176] width 63 height 15
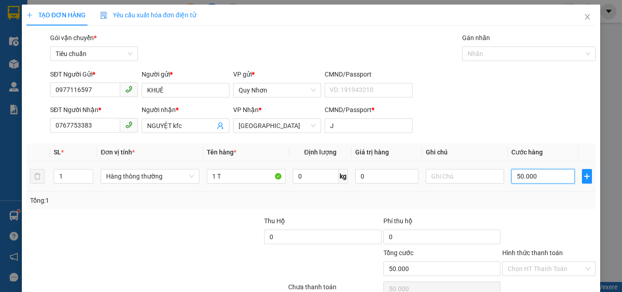
click at [538, 169] on input "50.000" at bounding box center [542, 176] width 63 height 15
type input "4"
type input "40"
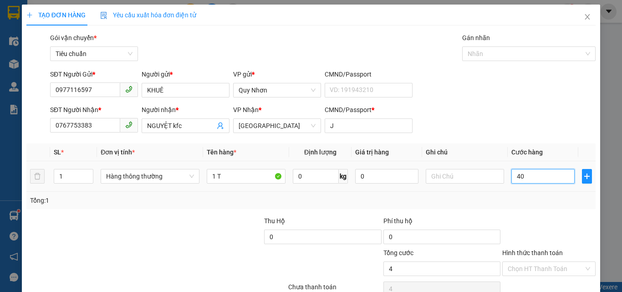
type input "40"
type input "400"
type input "4.000"
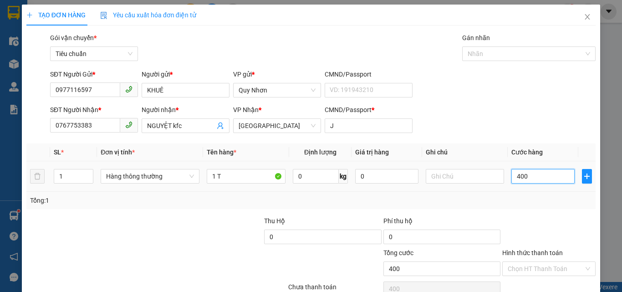
type input "4.000"
type input "40.000"
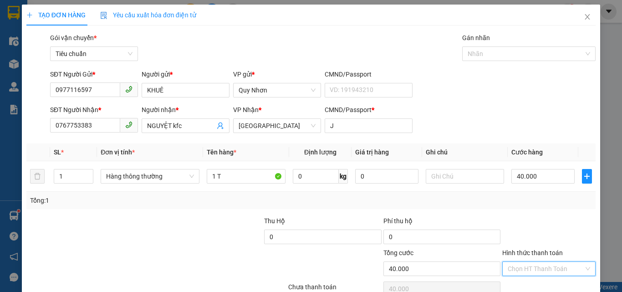
click at [521, 262] on input "Hình thức thanh toán" at bounding box center [546, 269] width 76 height 14
drag, startPoint x: 535, startPoint y: 161, endPoint x: 535, endPoint y: 178, distance: 16.8
click at [535, 202] on div "Tại văn phòng" at bounding box center [544, 207] width 82 height 10
type input "0"
drag, startPoint x: 544, startPoint y: 270, endPoint x: 526, endPoint y: 256, distance: 21.8
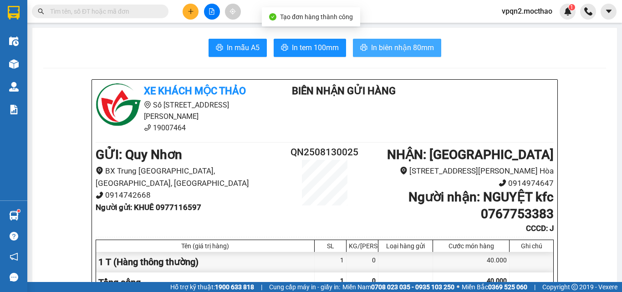
click at [393, 51] on span "In biên nhận 80mm" at bounding box center [402, 47] width 63 height 11
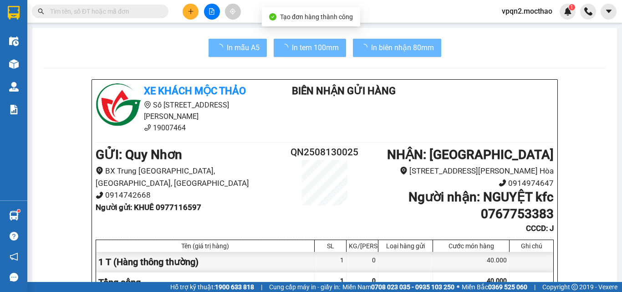
drag, startPoint x: 477, startPoint y: 257, endPoint x: 430, endPoint y: 211, distance: 65.7
click at [475, 257] on div "40.000" at bounding box center [471, 262] width 77 height 20
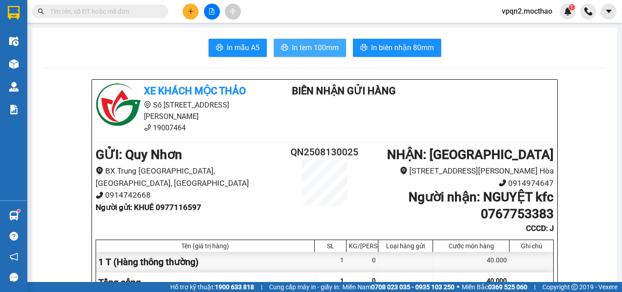
click at [329, 53] on span "In tem 100mm" at bounding box center [315, 47] width 47 height 11
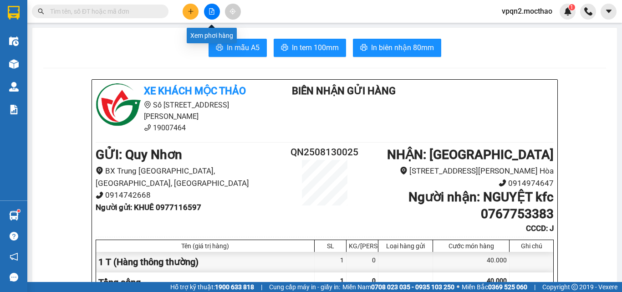
click at [212, 13] on icon "file-add" at bounding box center [212, 11] width 6 height 6
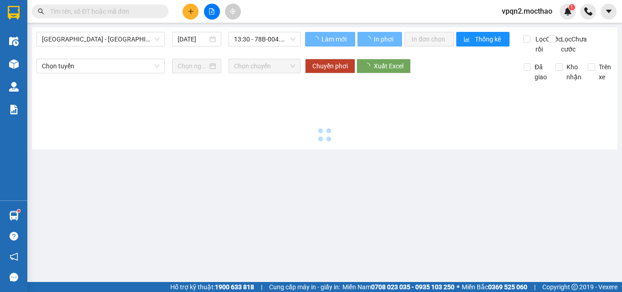
click at [120, 43] on span "[GEOGRAPHIC_DATA] - [GEOGRAPHIC_DATA]" at bounding box center [100, 39] width 117 height 14
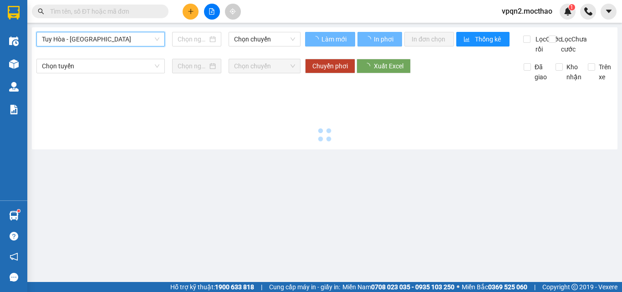
type input "[DATE]"
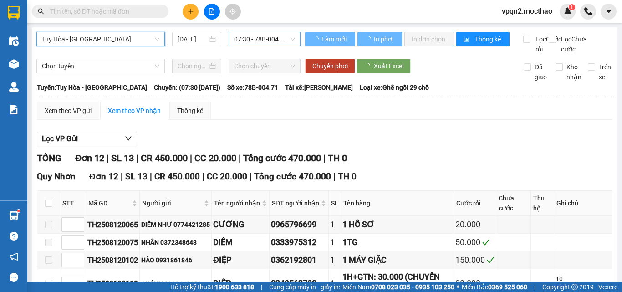
click at [274, 40] on span "07:30 - 78B-004.71" at bounding box center [264, 39] width 61 height 14
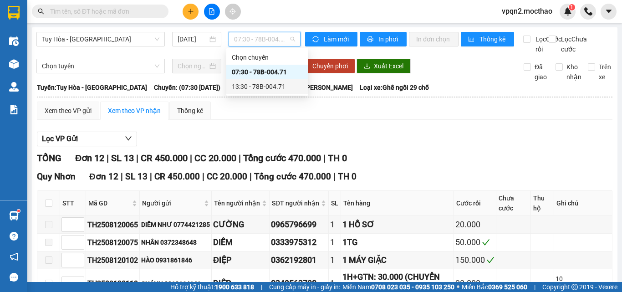
click at [267, 87] on div "13:30 - 78B-004.71" at bounding box center [267, 87] width 71 height 10
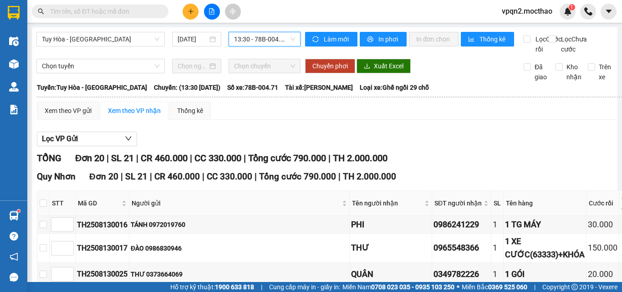
click at [190, 12] on icon "plus" at bounding box center [191, 11] width 6 height 6
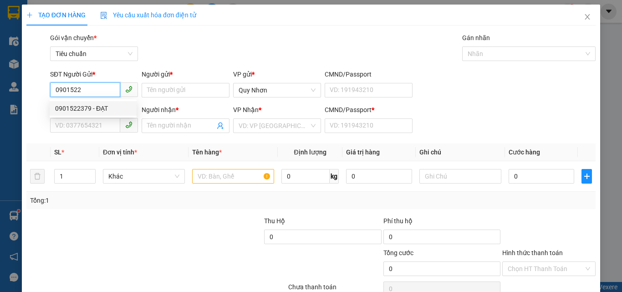
click at [96, 105] on div "0901522379 - ĐẠT" at bounding box center [93, 108] width 76 height 10
type input "0901522379"
type input "ĐẠT"
type input "0917488339"
type input "NHƯ Ý"
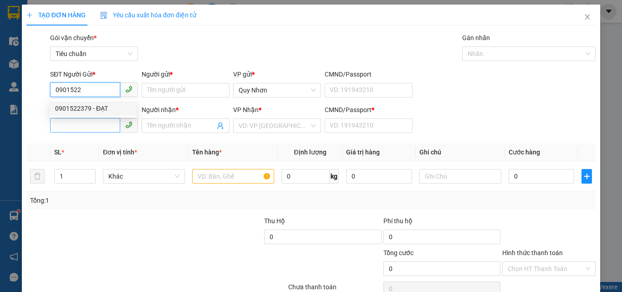
type input "A"
type input "20.000"
type input "0901522379"
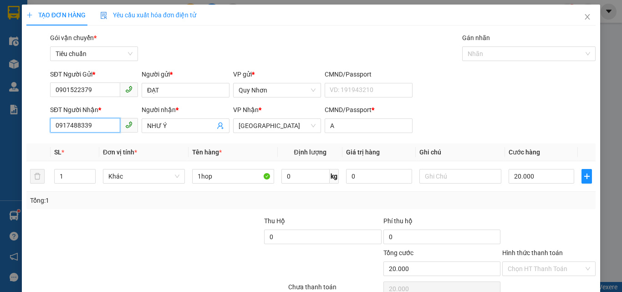
click at [103, 123] on input "0917488339" at bounding box center [85, 125] width 70 height 15
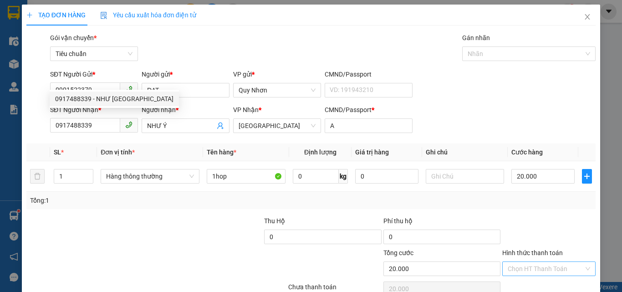
click at [529, 262] on input "Hình thức thanh toán" at bounding box center [546, 269] width 76 height 14
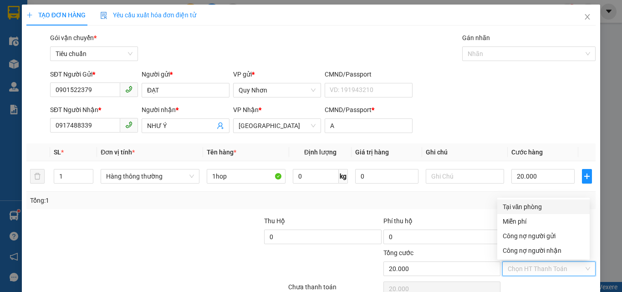
drag, startPoint x: 533, startPoint y: 162, endPoint x: 535, endPoint y: 186, distance: 24.6
click at [535, 202] on div "Tại văn phòng" at bounding box center [544, 207] width 82 height 10
type input "0"
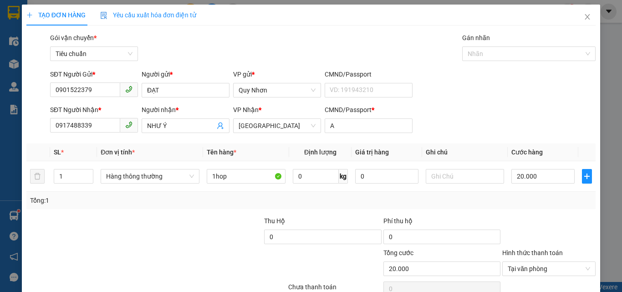
drag, startPoint x: 533, startPoint y: 265, endPoint x: 526, endPoint y: 247, distance: 19.8
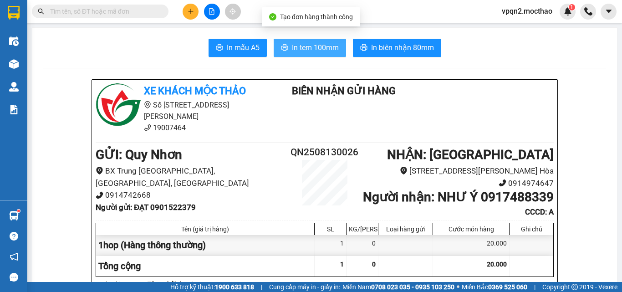
click at [304, 45] on span "In tem 100mm" at bounding box center [315, 47] width 47 height 11
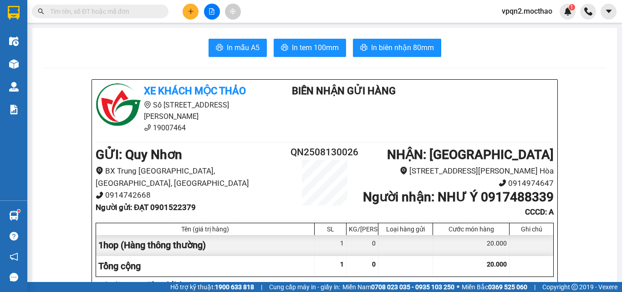
drag, startPoint x: 470, startPoint y: 255, endPoint x: 464, endPoint y: 251, distance: 6.6
click at [467, 252] on div "20.000" at bounding box center [471, 245] width 77 height 20
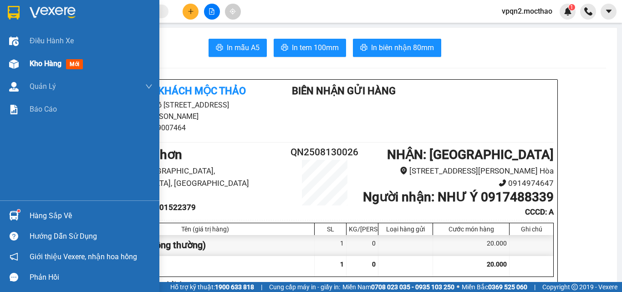
drag, startPoint x: 40, startPoint y: 69, endPoint x: 47, endPoint y: 66, distance: 8.1
click at [44, 68] on div "Kho hàng mới" at bounding box center [58, 63] width 57 height 11
click at [47, 66] on span "Kho hàng" at bounding box center [46, 63] width 32 height 9
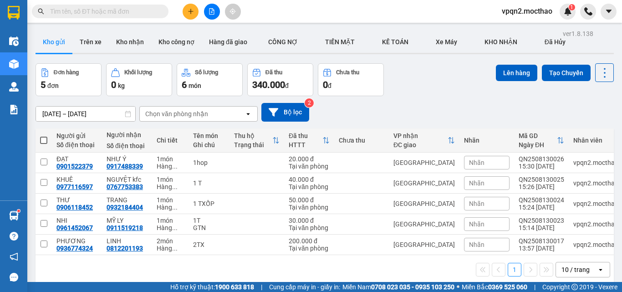
click at [46, 141] on span at bounding box center [43, 140] width 7 height 7
click at [44, 136] on input "checkbox" at bounding box center [44, 136] width 0 height 0
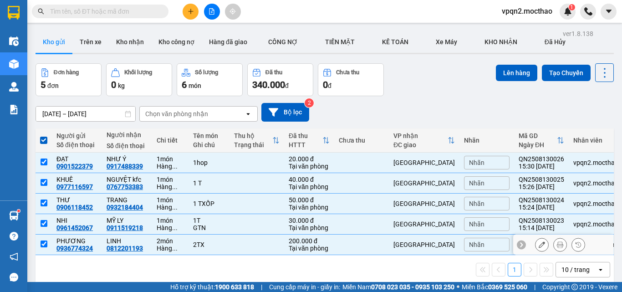
click at [452, 250] on td "[GEOGRAPHIC_DATA]" at bounding box center [424, 245] width 71 height 20
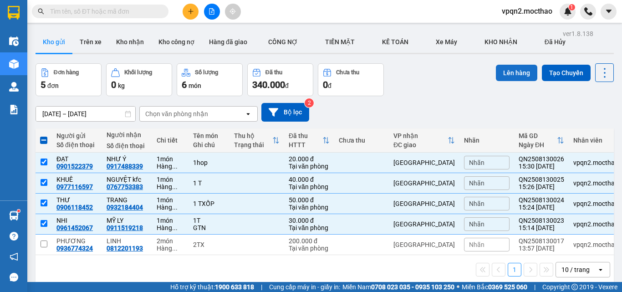
click at [510, 73] on button "Lên hàng" at bounding box center [516, 73] width 41 height 16
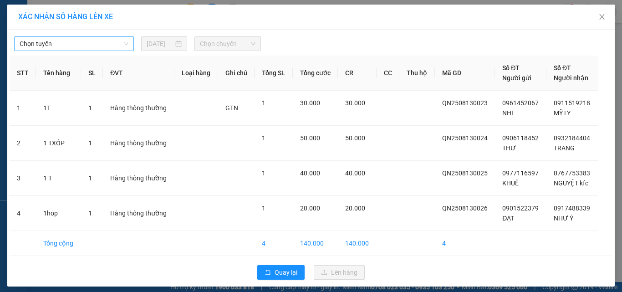
click at [96, 41] on span "Chọn tuyến" at bounding box center [74, 44] width 109 height 14
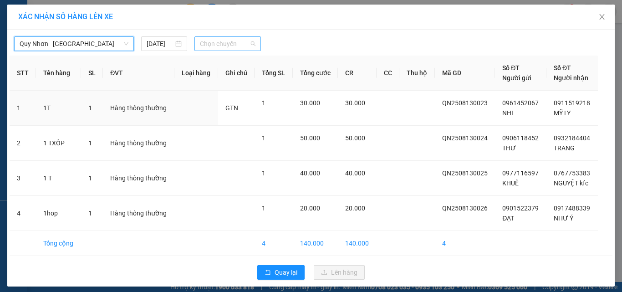
click at [208, 46] on span "Chọn chuyến" at bounding box center [228, 44] width 56 height 14
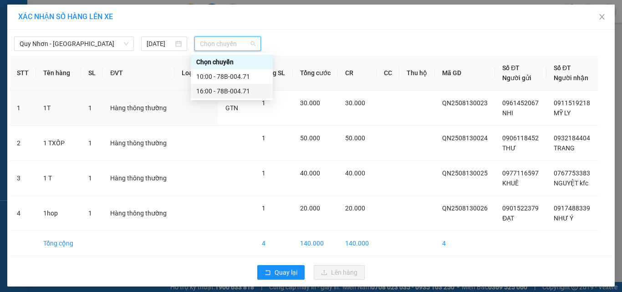
click at [214, 91] on div "16:00 - 78B-004.71" at bounding box center [231, 91] width 71 height 10
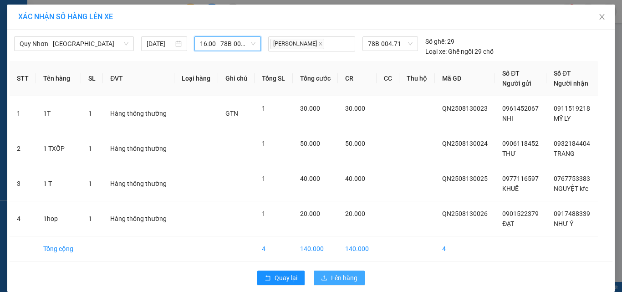
click at [336, 271] on button "Lên hàng" at bounding box center [339, 278] width 51 height 15
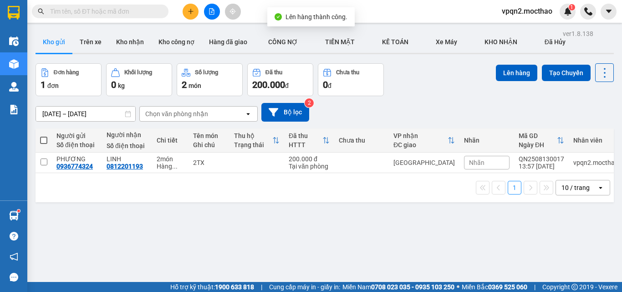
click at [212, 10] on icon "file-add" at bounding box center [211, 11] width 5 height 6
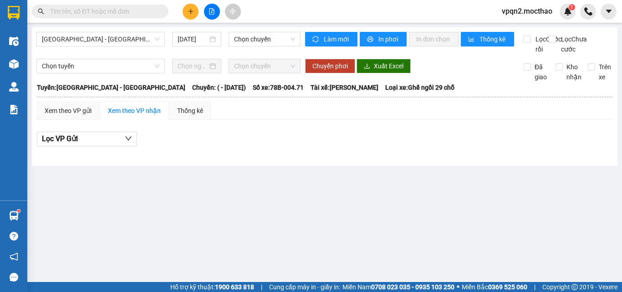
click at [191, 5] on button at bounding box center [191, 12] width 16 height 16
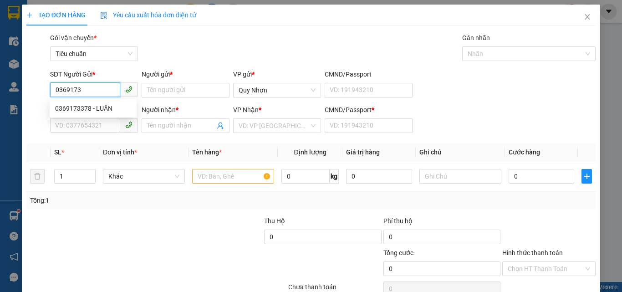
click at [93, 111] on div "0369173378 - LUÂN" at bounding box center [93, 108] width 76 height 10
type input "0369173378"
type input "LUÂN"
type input "0395482219"
type input "NHẬT"
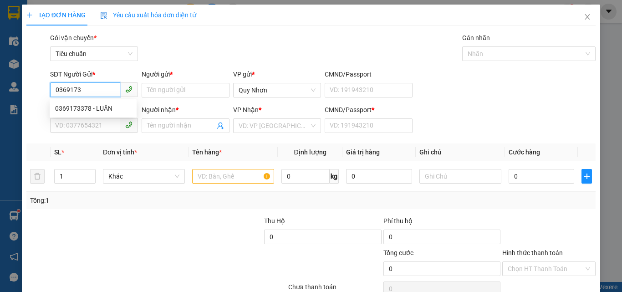
type input "x"
type input "200.000"
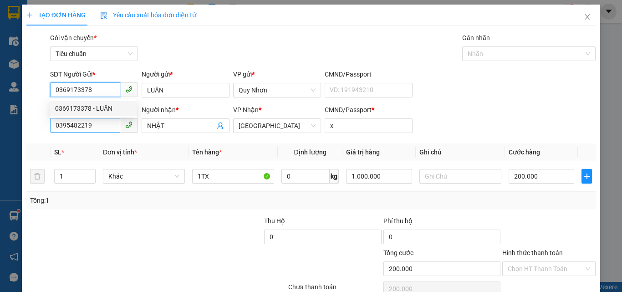
type input "0369173378"
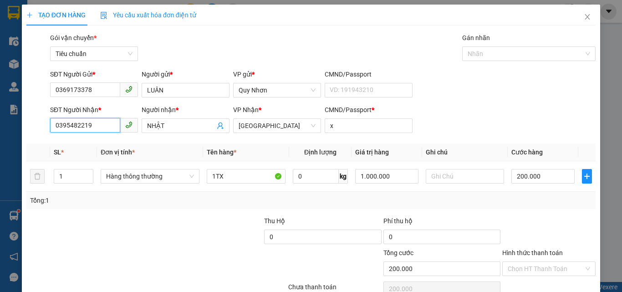
click at [96, 128] on input "0395482219" at bounding box center [85, 125] width 70 height 15
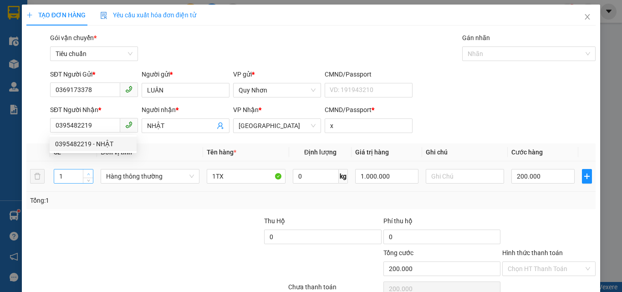
type input "2"
click at [87, 175] on icon "up" at bounding box center [88, 174] width 3 height 3
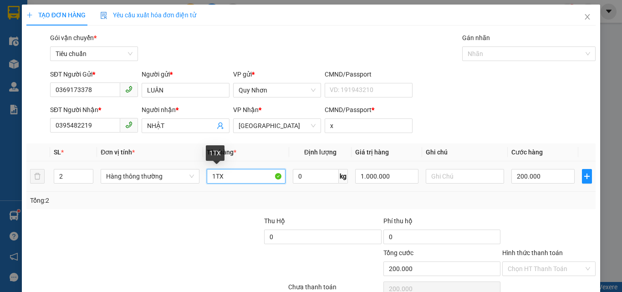
click at [215, 180] on input "1TX" at bounding box center [246, 176] width 79 height 15
type input "0"
type input "2TX"
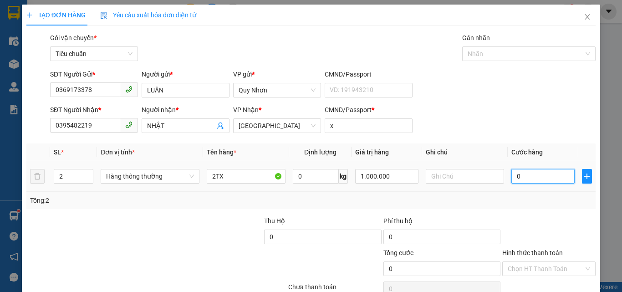
click at [537, 176] on input "0" at bounding box center [542, 176] width 63 height 15
type input "4"
type input "45"
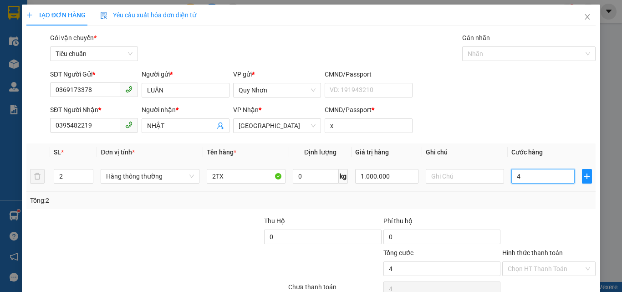
type input "45"
type input "450"
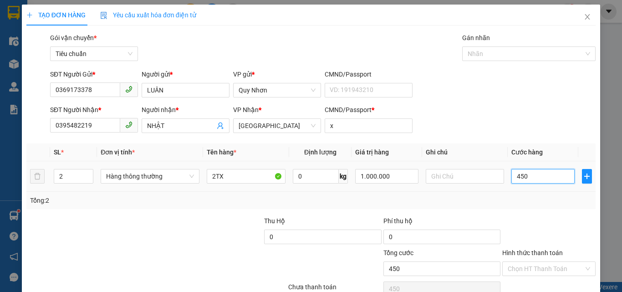
type input "4.500"
type input "45.000"
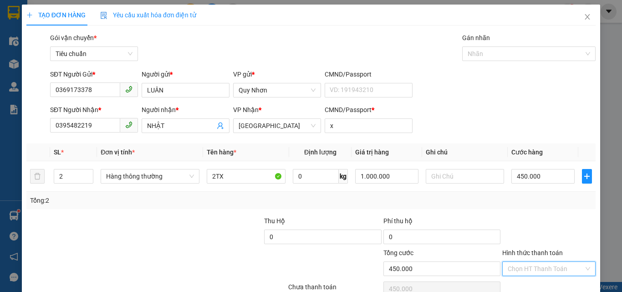
click at [534, 262] on input "Hình thức thanh toán" at bounding box center [546, 269] width 76 height 14
click at [538, 202] on div "Tại văn phòng" at bounding box center [544, 207] width 82 height 10
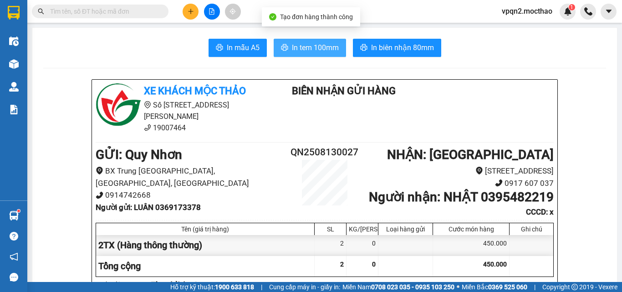
click at [326, 52] on span "In tem 100mm" at bounding box center [315, 47] width 47 height 11
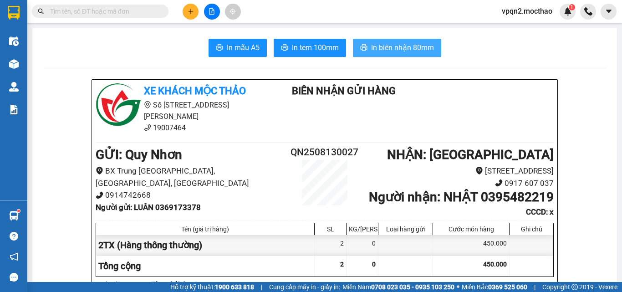
click at [388, 42] on span "In biên nhận 80mm" at bounding box center [402, 47] width 63 height 11
click at [205, 11] on button at bounding box center [212, 12] width 16 height 16
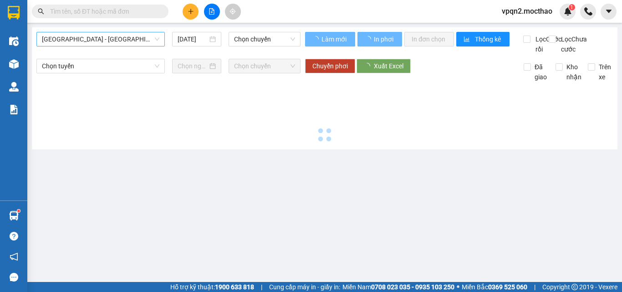
click at [122, 41] on span "[GEOGRAPHIC_DATA] - [GEOGRAPHIC_DATA]" at bounding box center [100, 39] width 117 height 14
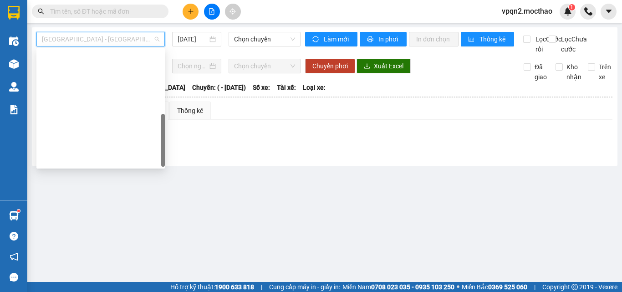
drag, startPoint x: 89, startPoint y: 132, endPoint x: 185, endPoint y: 81, distance: 108.8
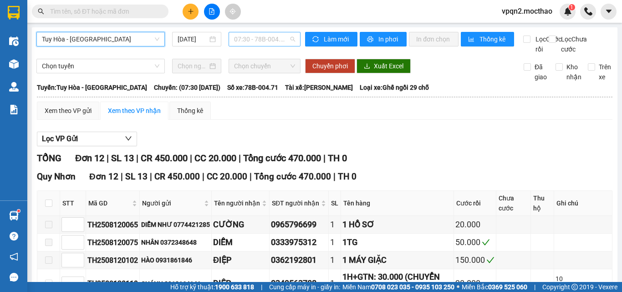
click at [259, 41] on span "07:30 - 78B-004.71" at bounding box center [264, 39] width 61 height 14
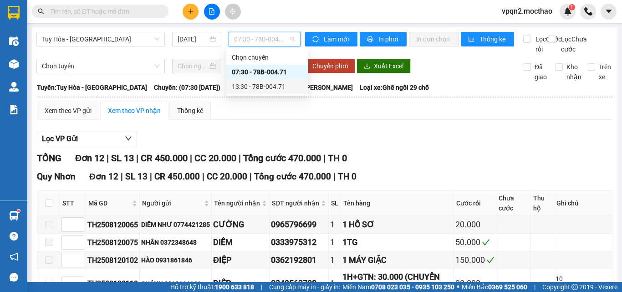
click at [259, 84] on div "13:30 - 78B-004.71" at bounding box center [267, 87] width 71 height 10
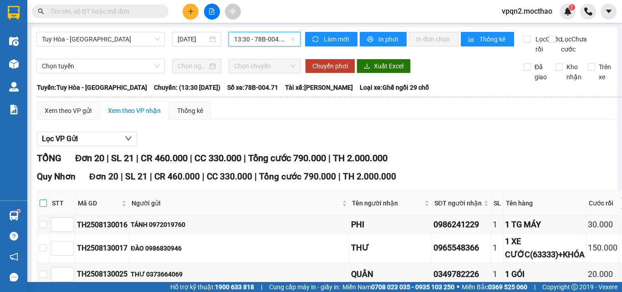
click at [44, 199] on input "checkbox" at bounding box center [43, 202] width 7 height 7
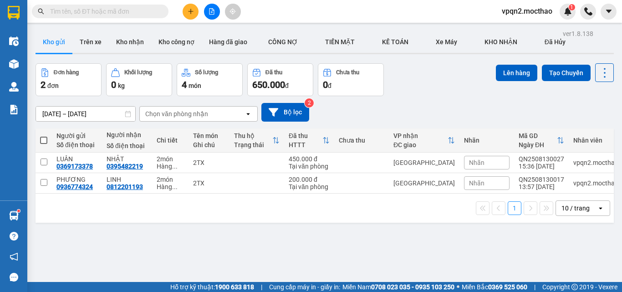
click at [211, 13] on icon "file-add" at bounding box center [212, 11] width 6 height 6
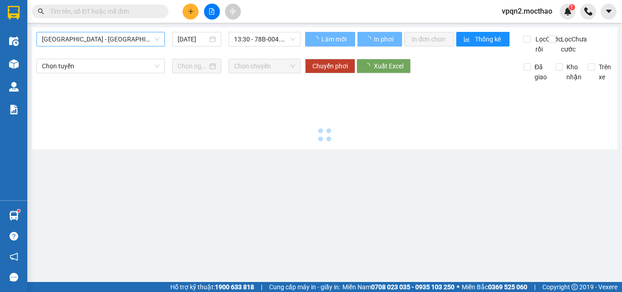
click at [100, 32] on div "[GEOGRAPHIC_DATA] - [GEOGRAPHIC_DATA]" at bounding box center [100, 39] width 128 height 15
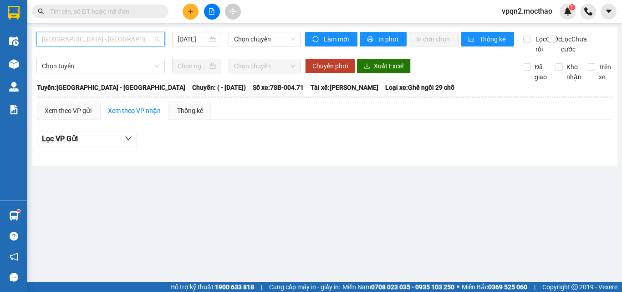
click at [91, 44] on span "[GEOGRAPHIC_DATA] - [GEOGRAPHIC_DATA]" at bounding box center [100, 39] width 117 height 14
click at [107, 41] on span "[GEOGRAPHIC_DATA] - [GEOGRAPHIC_DATA]" at bounding box center [100, 39] width 117 height 14
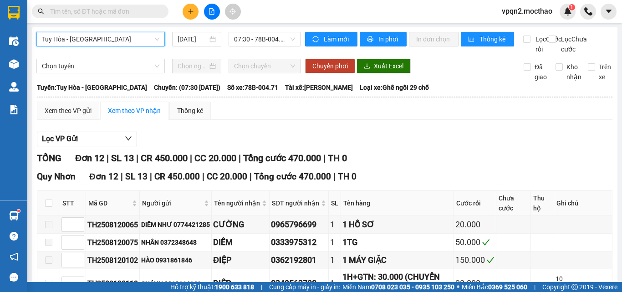
click at [284, 20] on div "Kết quả tìm kiếm ( 0 ) Bộ lọc No Data vpqn2.mocthao 1" at bounding box center [311, 11] width 622 height 23
click at [271, 40] on span "07:30 - 78B-004.71" at bounding box center [264, 39] width 61 height 14
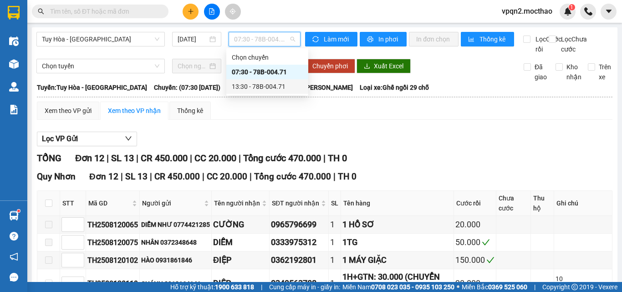
click at [267, 87] on div "13:30 - 78B-004.71" at bounding box center [267, 87] width 71 height 10
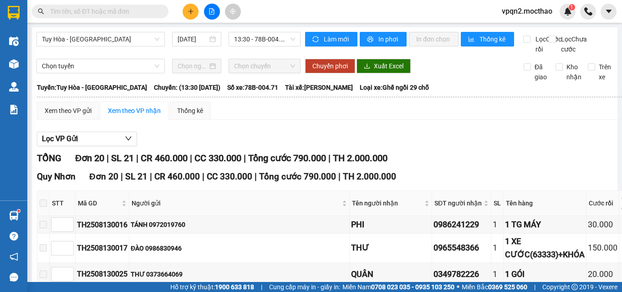
click at [44, 199] on span at bounding box center [43, 202] width 7 height 7
click at [46, 199] on span at bounding box center [43, 202] width 7 height 7
click at [44, 199] on span at bounding box center [43, 202] width 7 height 7
drag, startPoint x: 44, startPoint y: 169, endPoint x: 230, endPoint y: 62, distance: 215.0
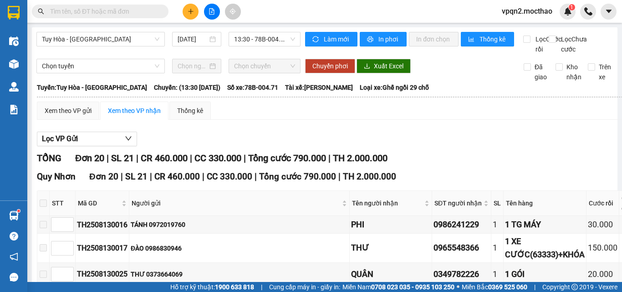
click at [51, 191] on tr "STT Mã GD Người gửi Tên người nhận SĐT người nhận SL Tên hàng Cước rồi Chưa cướ…" at bounding box center [375, 203] width 676 height 25
click at [190, 10] on icon "plus" at bounding box center [191, 11] width 6 height 6
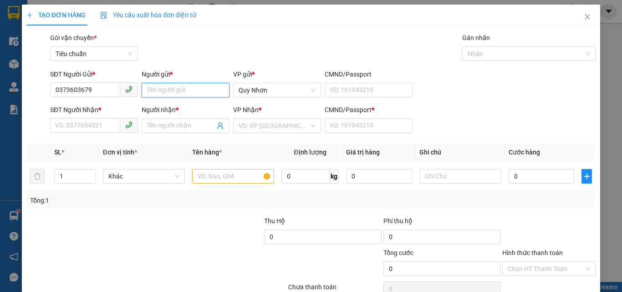
click at [169, 86] on input "Người gửi *" at bounding box center [186, 90] width 88 height 15
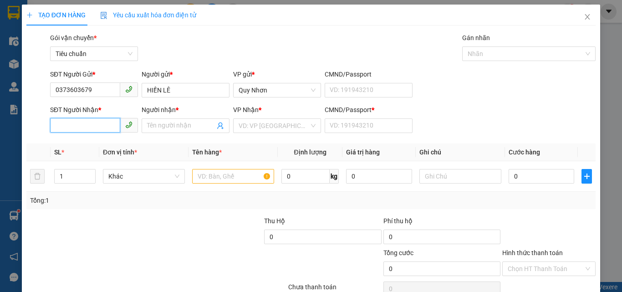
click at [85, 124] on input "SĐT Người Nhận *" at bounding box center [85, 125] width 70 height 15
click at [90, 143] on div "0886463056 - OANH" at bounding box center [93, 144] width 76 height 10
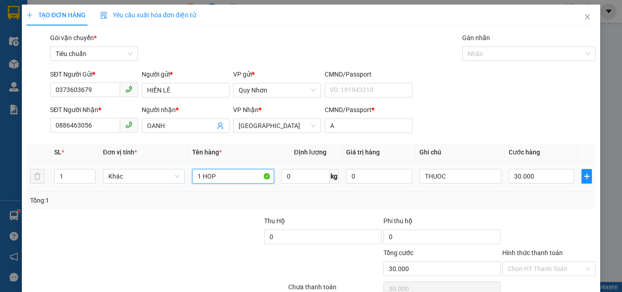
click at [244, 181] on input "1 HOP" at bounding box center [233, 176] width 82 height 15
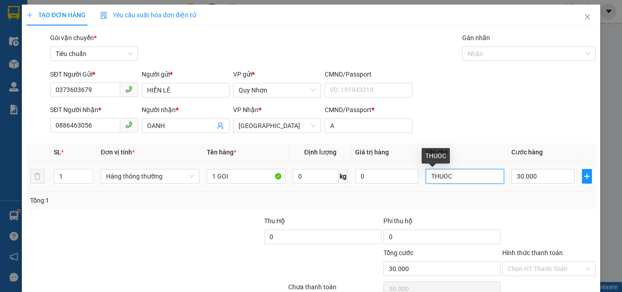
drag, startPoint x: 463, startPoint y: 179, endPoint x: 421, endPoint y: 175, distance: 42.1
click at [426, 175] on input "THUOC" at bounding box center [465, 176] width 79 height 15
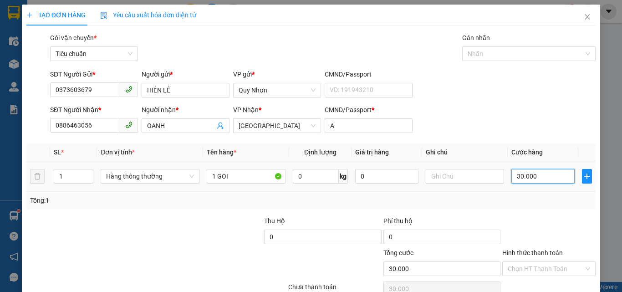
click at [522, 174] on input "30.000" at bounding box center [542, 176] width 63 height 15
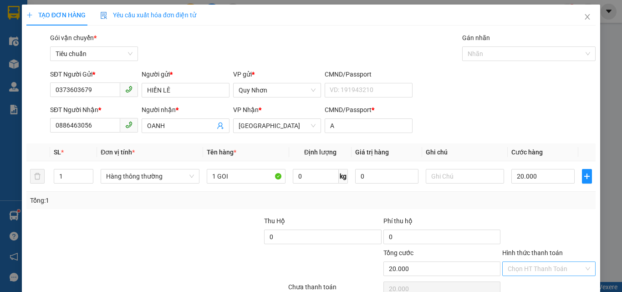
click at [521, 262] on input "Hình thức thanh toán" at bounding box center [546, 269] width 76 height 14
click at [521, 153] on div "Transit Pickup Surcharge Ids Transit Deliver Surcharge Ids Transit Deliver Surc…" at bounding box center [310, 176] width 569 height 286
drag, startPoint x: 521, startPoint y: 221, endPoint x: 519, endPoint y: 179, distance: 42.4
click at [520, 262] on input "Hình thức thanh toán" at bounding box center [546, 269] width 76 height 14
drag, startPoint x: 520, startPoint y: 160, endPoint x: 528, endPoint y: 236, distance: 76.5
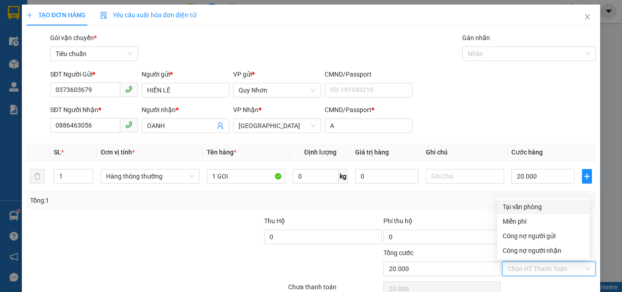
click at [521, 202] on div "Tại văn phòng" at bounding box center [544, 207] width 82 height 10
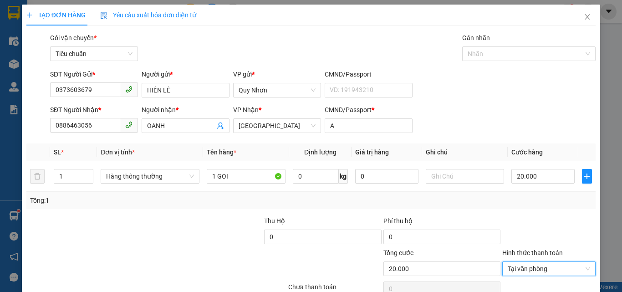
drag, startPoint x: 528, startPoint y: 269, endPoint x: 505, endPoint y: 209, distance: 63.9
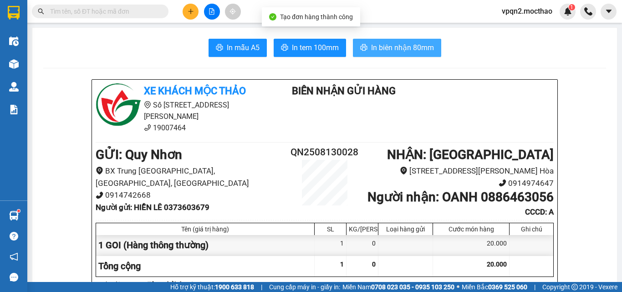
click at [396, 49] on span "In biên nhận 80mm" at bounding box center [402, 47] width 63 height 11
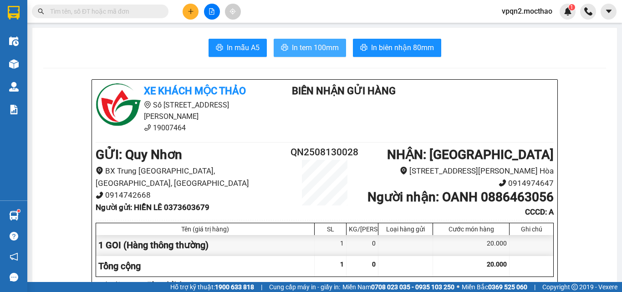
click at [316, 50] on span "In tem 100mm" at bounding box center [315, 47] width 47 height 11
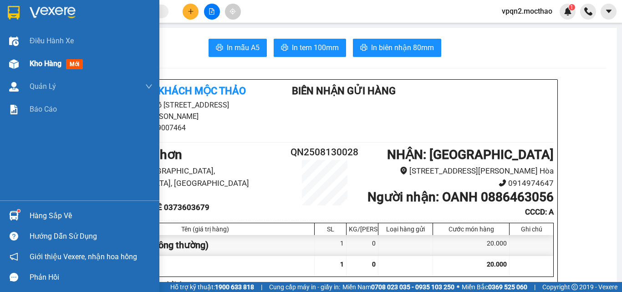
click at [17, 63] on img at bounding box center [14, 64] width 10 height 10
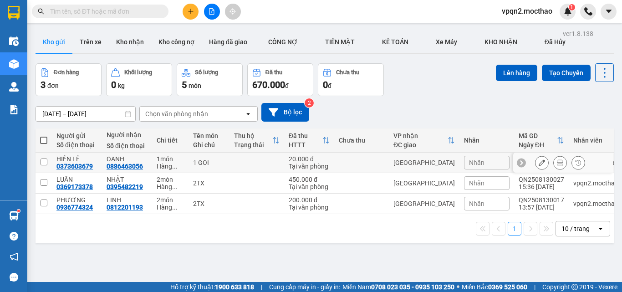
click at [403, 159] on div "[GEOGRAPHIC_DATA]" at bounding box center [423, 162] width 61 height 7
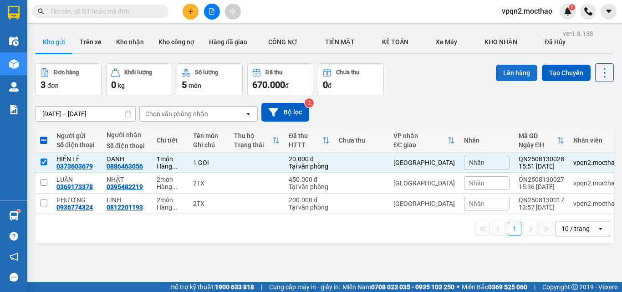
click at [508, 65] on button "Lên hàng" at bounding box center [516, 73] width 41 height 16
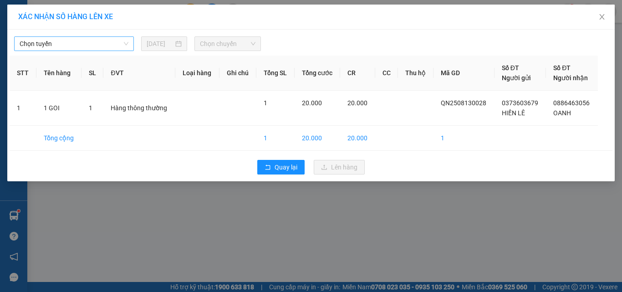
click at [65, 45] on span "Chọn tuyến" at bounding box center [74, 44] width 109 height 14
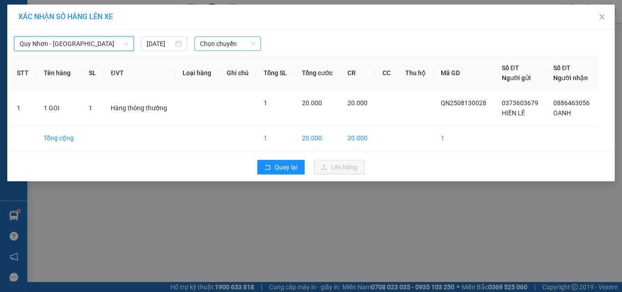
click at [238, 41] on span "Chọn chuyến" at bounding box center [228, 44] width 56 height 14
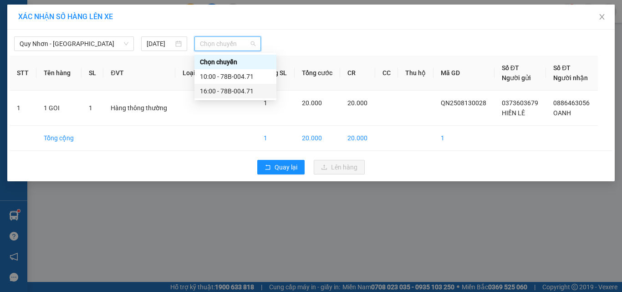
click at [237, 90] on div "16:00 - 78B-004.71" at bounding box center [235, 91] width 71 height 10
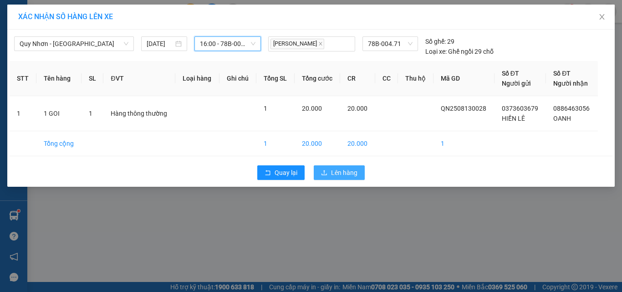
click at [346, 175] on span "Lên hàng" at bounding box center [344, 173] width 26 height 10
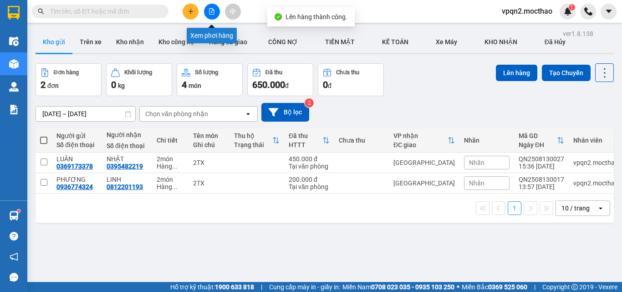
click at [209, 10] on icon "file-add" at bounding box center [212, 11] width 6 height 6
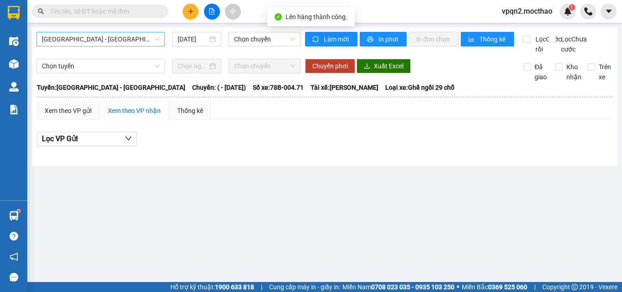
click at [150, 37] on span "[GEOGRAPHIC_DATA] - [GEOGRAPHIC_DATA]" at bounding box center [100, 39] width 117 height 14
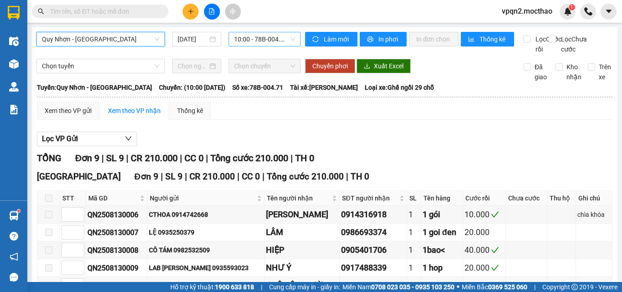
click at [260, 36] on span "10:00 - 78B-004.71" at bounding box center [264, 39] width 61 height 14
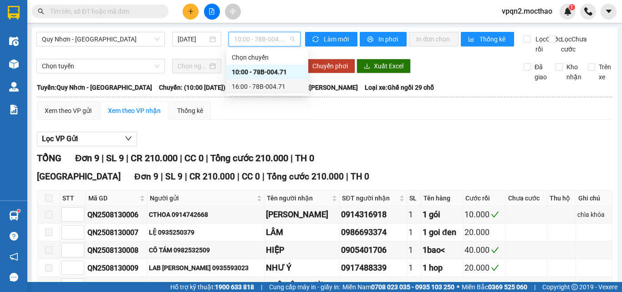
click at [260, 88] on div "16:00 - 78B-004.71" at bounding box center [267, 87] width 71 height 10
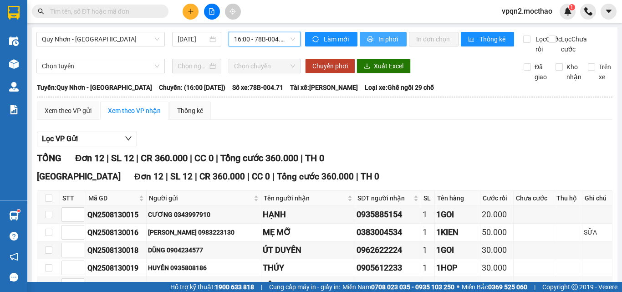
click at [392, 36] on span "In phơi" at bounding box center [388, 39] width 21 height 10
click at [386, 41] on span "In phơi" at bounding box center [388, 39] width 21 height 10
click at [88, 36] on span "Quy Nhơn - [GEOGRAPHIC_DATA]" at bounding box center [100, 39] width 117 height 14
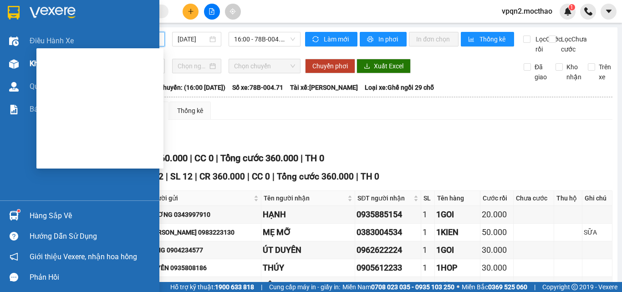
click at [12, 66] on img at bounding box center [14, 64] width 10 height 10
drag, startPoint x: 12, startPoint y: 66, endPoint x: 18, endPoint y: 66, distance: 6.0
click at [17, 66] on img at bounding box center [14, 64] width 10 height 10
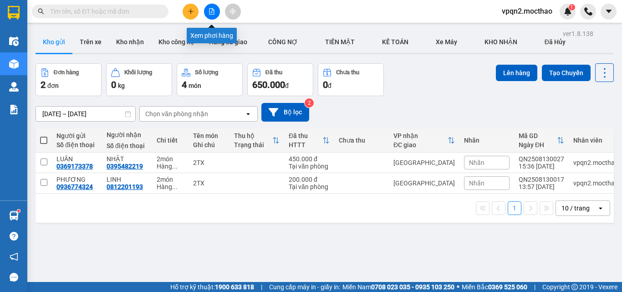
click at [213, 9] on icon "file-add" at bounding box center [211, 11] width 5 height 6
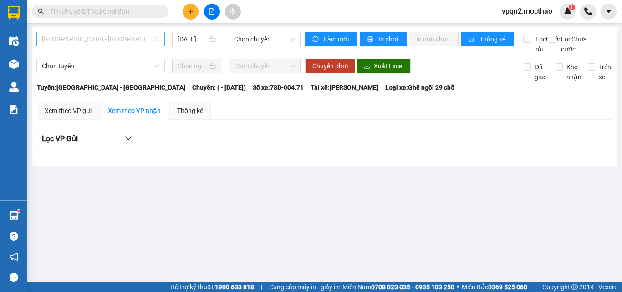
click at [81, 42] on span "[GEOGRAPHIC_DATA] - [GEOGRAPHIC_DATA]" at bounding box center [100, 39] width 117 height 14
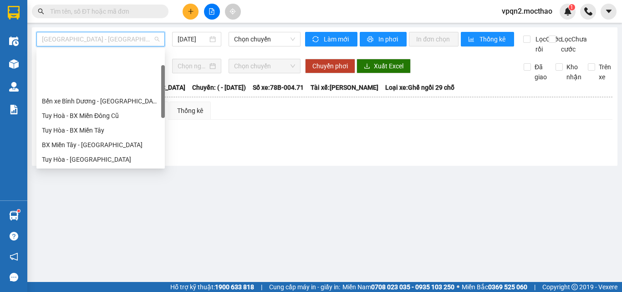
click at [59, 198] on div "Đà Lạt - Quy Nhơn" at bounding box center [100, 203] width 117 height 10
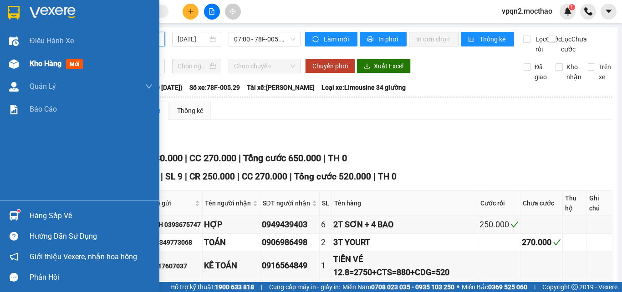
click at [3, 57] on div "Kho hàng mới" at bounding box center [79, 63] width 159 height 23
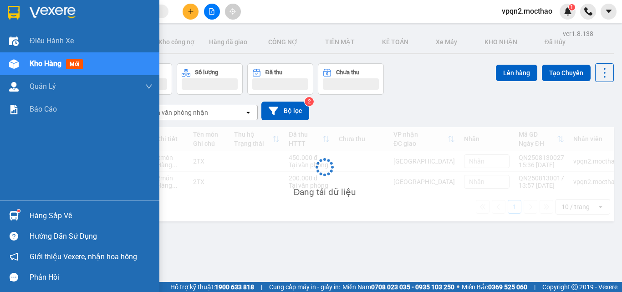
click at [35, 65] on span "Kho hàng" at bounding box center [46, 63] width 32 height 9
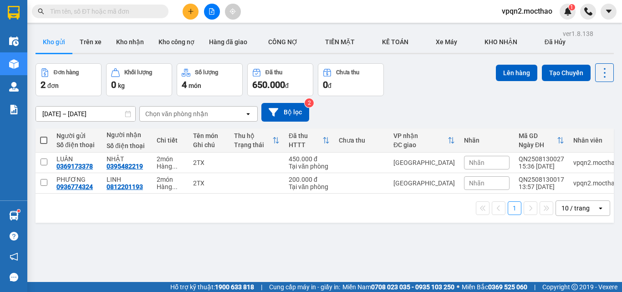
click at [135, 16] on span at bounding box center [100, 12] width 137 height 14
click at [135, 14] on input "text" at bounding box center [103, 11] width 107 height 10
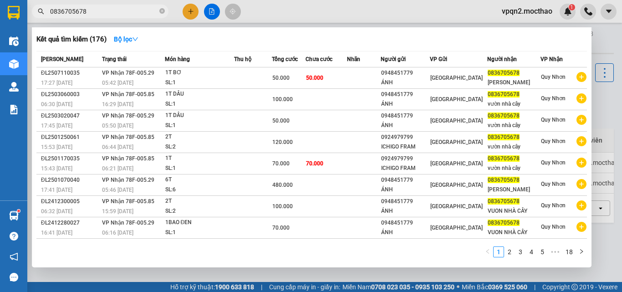
click at [164, 12] on icon "close-circle" at bounding box center [161, 10] width 5 height 5
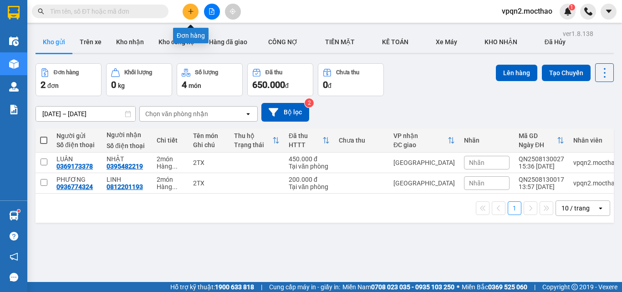
click at [194, 7] on button at bounding box center [191, 12] width 16 height 16
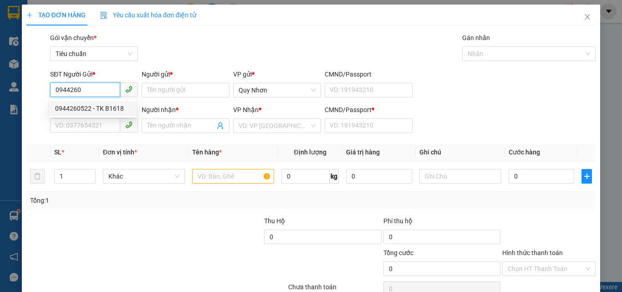
click at [92, 111] on div "0944260522 - TK B1618" at bounding box center [93, 108] width 76 height 10
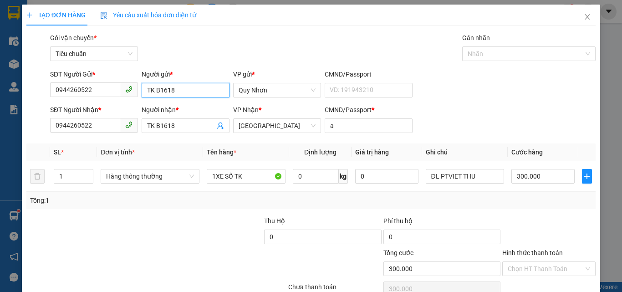
click at [186, 88] on input "TK B1618" at bounding box center [186, 90] width 88 height 15
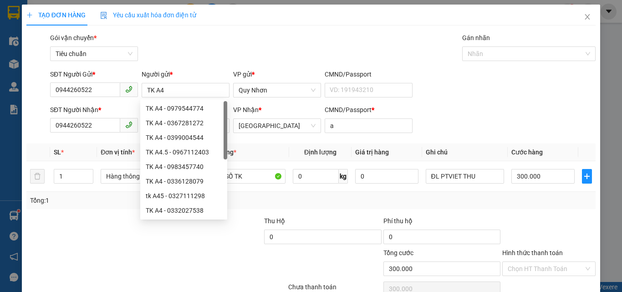
click at [207, 59] on div "Gói vận chuyển * Tiêu chuẩn Gán nhãn Nhãn" at bounding box center [322, 49] width 549 height 32
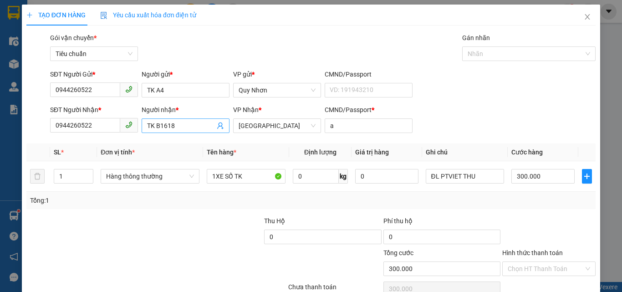
click at [173, 128] on input "TK B1618" at bounding box center [181, 126] width 68 height 10
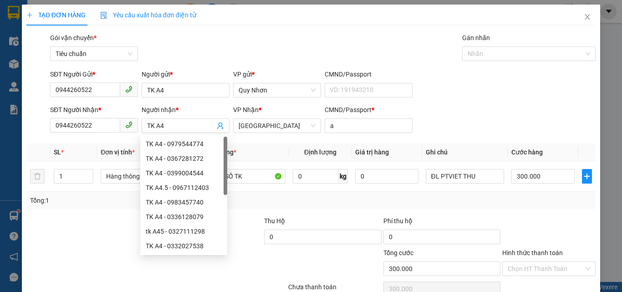
click at [296, 47] on div "Gói vận chuyển * Tiêu chuẩn Gán nhãn Nhãn" at bounding box center [322, 49] width 549 height 32
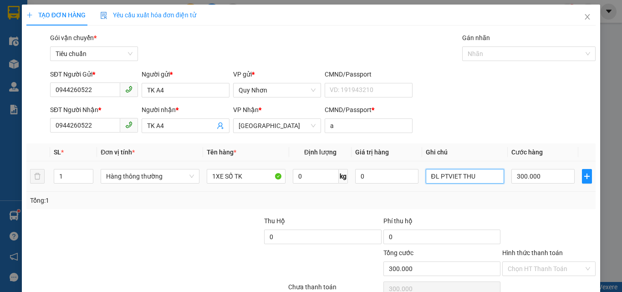
click at [483, 181] on input "ĐL PTVIET THU" at bounding box center [465, 176] width 79 height 15
click at [433, 179] on input "ĐL PTVIET" at bounding box center [465, 176] width 79 height 15
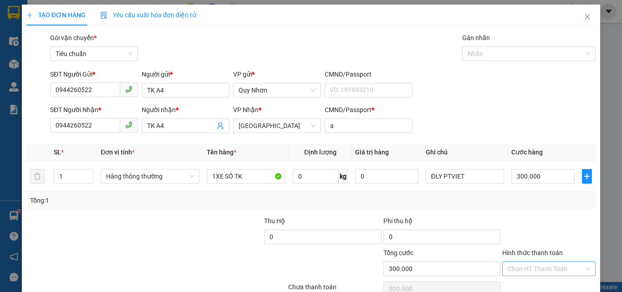
click at [542, 262] on input "Hình thức thanh toán" at bounding box center [546, 269] width 76 height 14
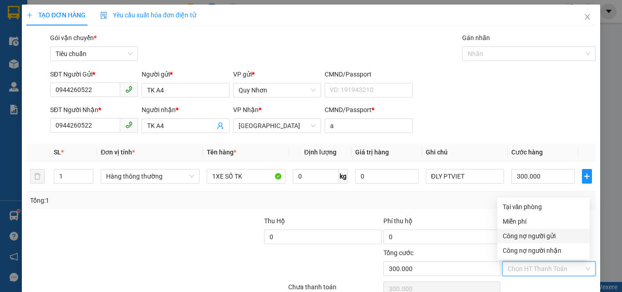
click at [532, 231] on div "Công nợ người gửi" at bounding box center [544, 236] width 82 height 10
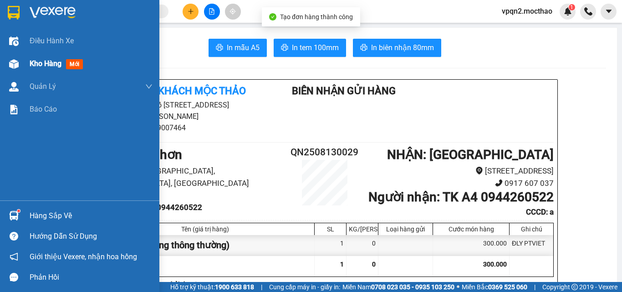
click at [6, 68] on div at bounding box center [14, 64] width 16 height 16
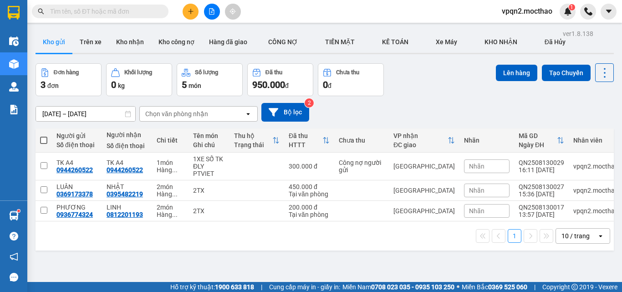
click at [269, 239] on div "1 10 / trang open" at bounding box center [324, 235] width 571 height 15
click at [192, 7] on button at bounding box center [191, 12] width 16 height 16
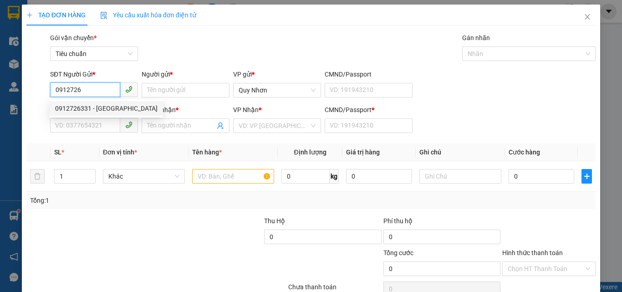
click at [78, 110] on div "0912726331 - [GEOGRAPHIC_DATA]" at bounding box center [106, 108] width 102 height 10
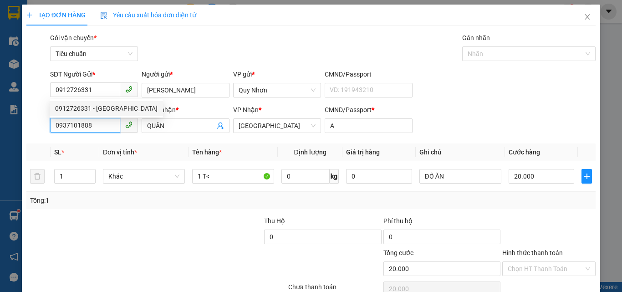
click at [101, 129] on input "0937101888" at bounding box center [85, 125] width 70 height 15
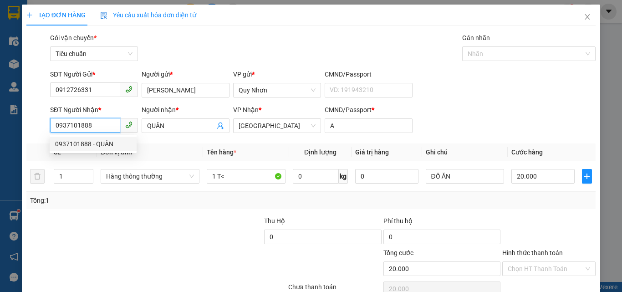
click at [101, 129] on input "0937101888" at bounding box center [85, 125] width 70 height 15
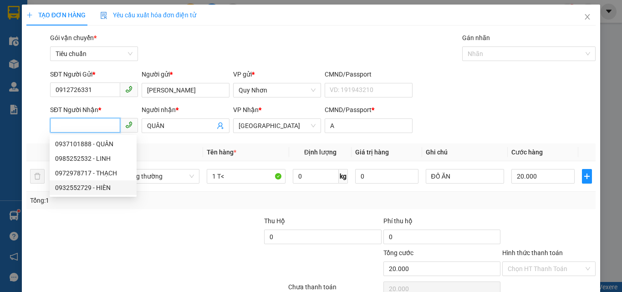
click at [103, 188] on div "0932552729 - HIÈN" at bounding box center [93, 188] width 76 height 10
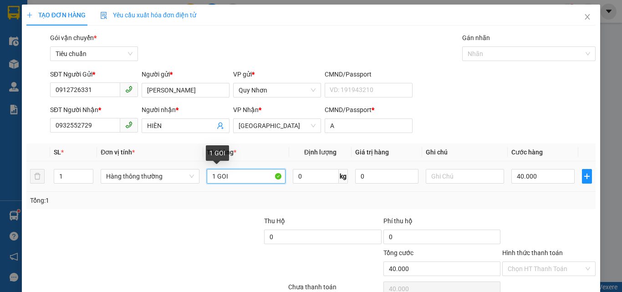
click at [251, 179] on input "1 GOI" at bounding box center [246, 176] width 79 height 15
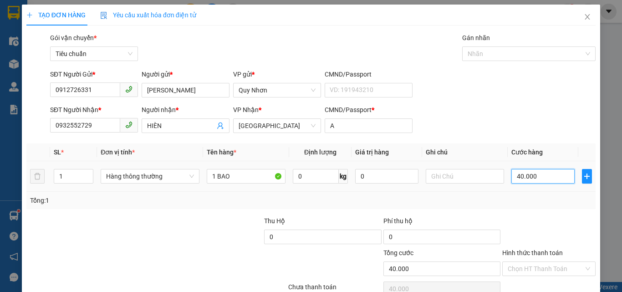
click at [529, 173] on input "40.000" at bounding box center [542, 176] width 63 height 15
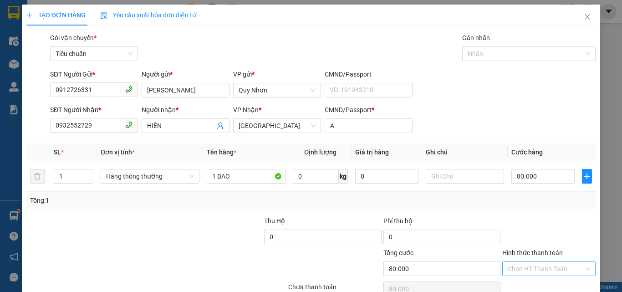
click at [521, 262] on input "Hình thức thanh toán" at bounding box center [546, 269] width 76 height 14
click at [540, 202] on div "Tại văn phòng" at bounding box center [544, 207] width 82 height 10
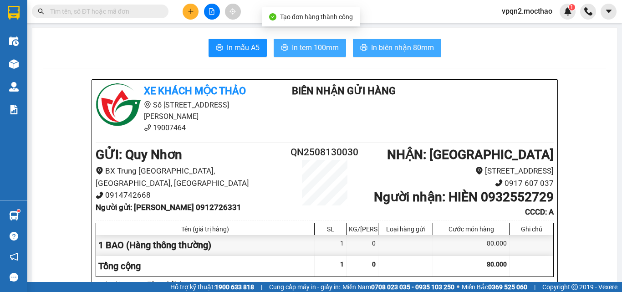
drag, startPoint x: 318, startPoint y: 52, endPoint x: 364, endPoint y: 39, distance: 47.5
click at [319, 51] on span "In tem 100mm" at bounding box center [315, 47] width 47 height 11
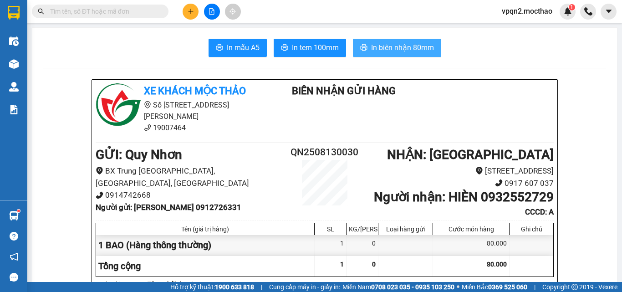
click at [416, 54] on button "In biên nhận 80mm" at bounding box center [397, 48] width 88 height 18
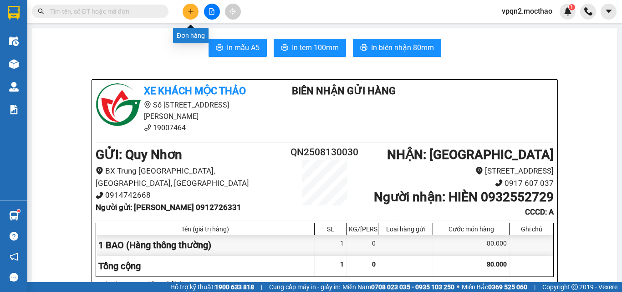
click at [194, 12] on button at bounding box center [191, 12] width 16 height 16
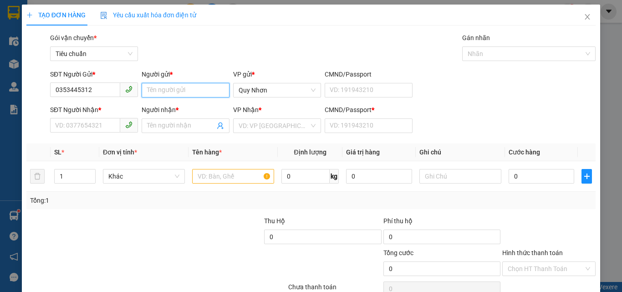
click at [158, 86] on input "Người gửi *" at bounding box center [186, 90] width 88 height 15
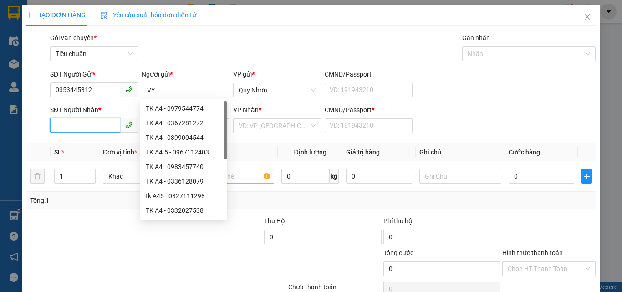
click at [87, 125] on input "SĐT Người Nhận *" at bounding box center [85, 125] width 70 height 15
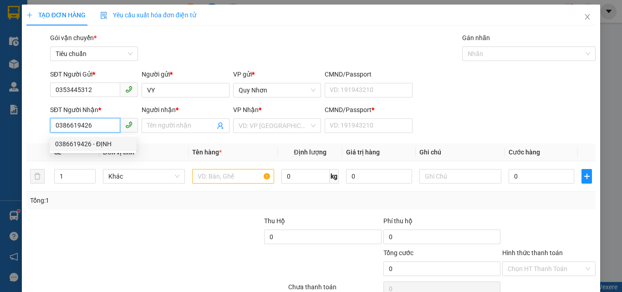
click at [82, 146] on div "0386619426 - ĐỊNH" at bounding box center [93, 144] width 76 height 10
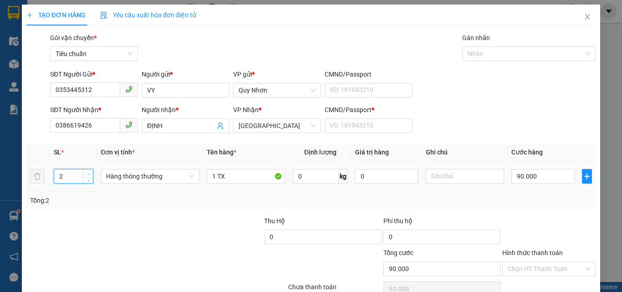
click at [86, 169] on span "Increase Value" at bounding box center [88, 173] width 10 height 8
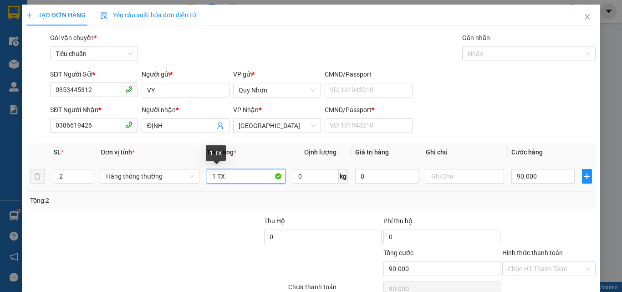
click at [230, 169] on input "1 TX" at bounding box center [246, 176] width 79 height 15
click at [257, 169] on input "1 KIEN+1BAO" at bounding box center [246, 176] width 79 height 15
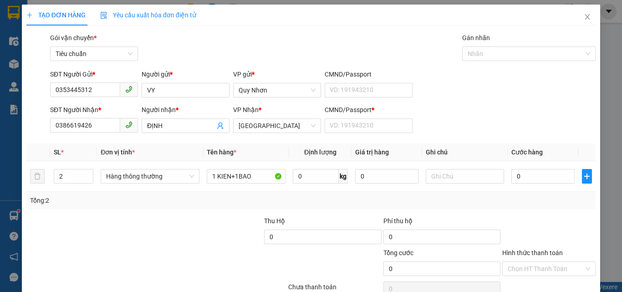
click at [210, 216] on div at bounding box center [203, 232] width 119 height 32
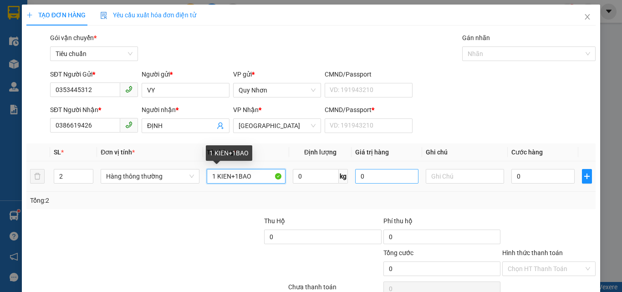
drag, startPoint x: 263, startPoint y: 126, endPoint x: 362, endPoint y: 127, distance: 99.7
click at [269, 169] on input "1 KIEN+1BAO" at bounding box center [246, 176] width 79 height 15
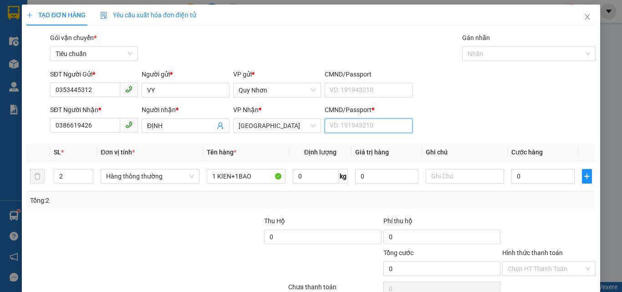
click at [378, 118] on input "CMND/Passport *" at bounding box center [369, 125] width 88 height 15
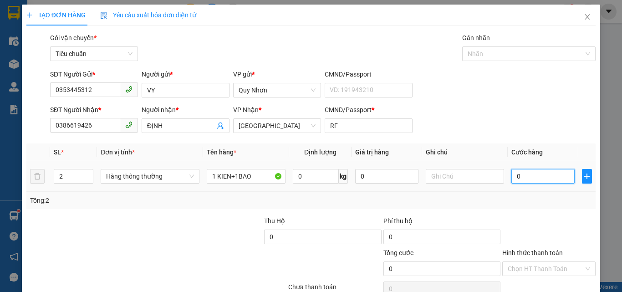
click at [515, 169] on input "0" at bounding box center [542, 176] width 63 height 15
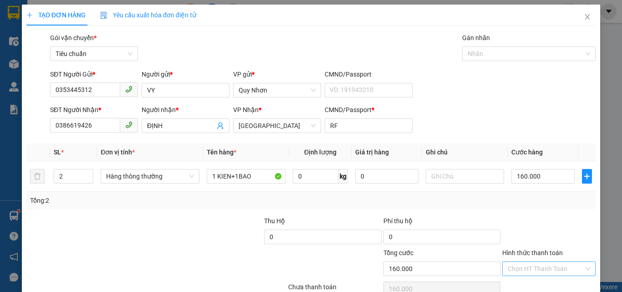
click at [531, 262] on input "Hình thức thanh toán" at bounding box center [546, 269] width 76 height 14
click at [535, 202] on div "Tại văn phòng" at bounding box center [544, 207] width 82 height 10
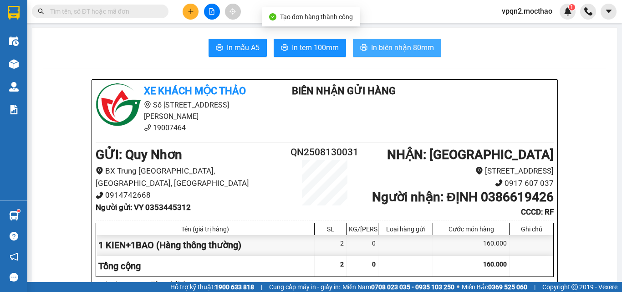
click at [361, 43] on button "In biên nhận 80mm" at bounding box center [397, 48] width 88 height 18
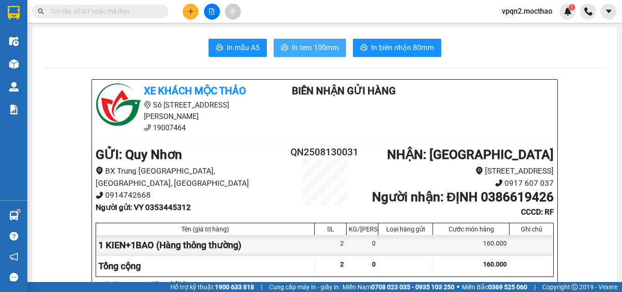
click at [325, 46] on span "In tem 100mm" at bounding box center [315, 47] width 47 height 11
click at [190, 14] on icon "plus" at bounding box center [191, 11] width 6 height 6
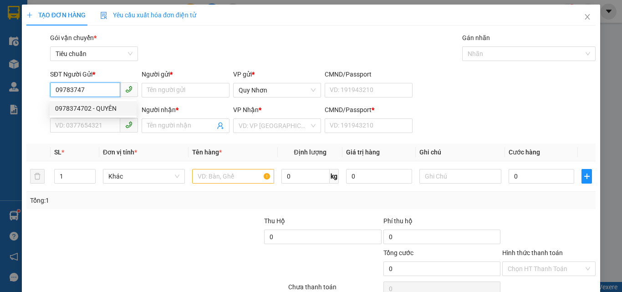
click at [92, 108] on div "0978374702 - QUYÊN" at bounding box center [93, 108] width 76 height 10
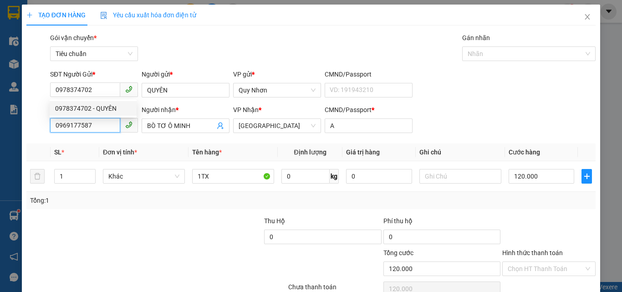
click at [99, 129] on input "0969177587" at bounding box center [85, 125] width 70 height 15
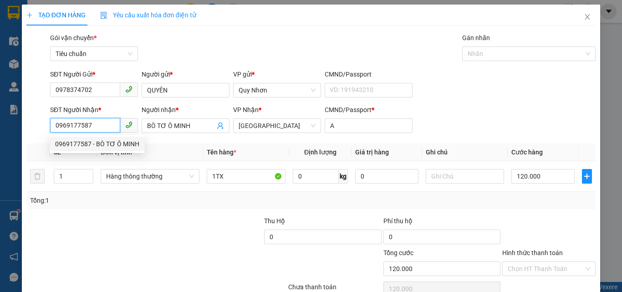
click at [103, 126] on input "0969177587" at bounding box center [85, 125] width 70 height 15
click at [537, 262] on input "Hình thức thanh toán" at bounding box center [546, 269] width 76 height 14
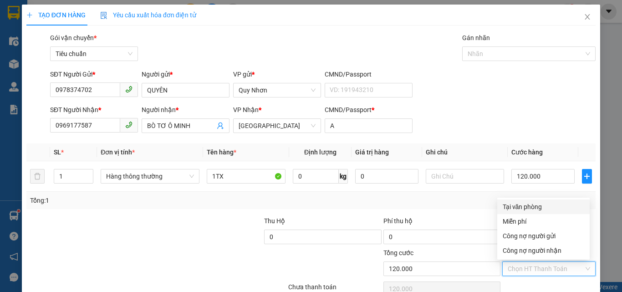
click at [544, 202] on div "Tại văn phòng" at bounding box center [544, 207] width 82 height 10
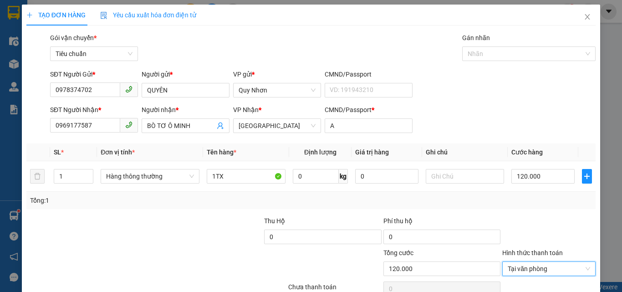
drag, startPoint x: 538, startPoint y: 264, endPoint x: 490, endPoint y: 205, distance: 76.1
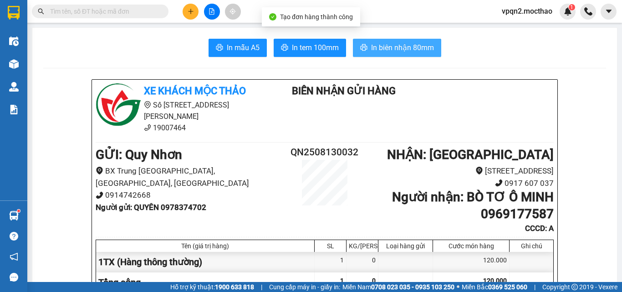
click at [390, 48] on span "In biên nhận 80mm" at bounding box center [402, 47] width 63 height 11
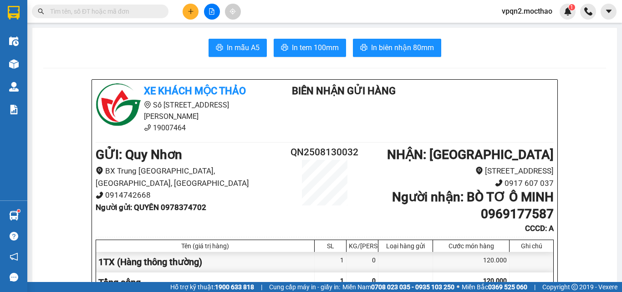
click at [317, 52] on span "In tem 100mm" at bounding box center [315, 47] width 47 height 11
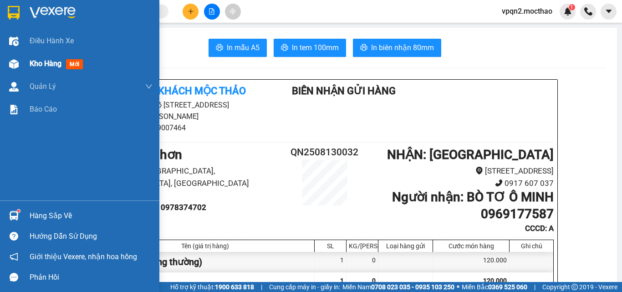
click at [27, 66] on div "Kho hàng mới" at bounding box center [79, 63] width 159 height 23
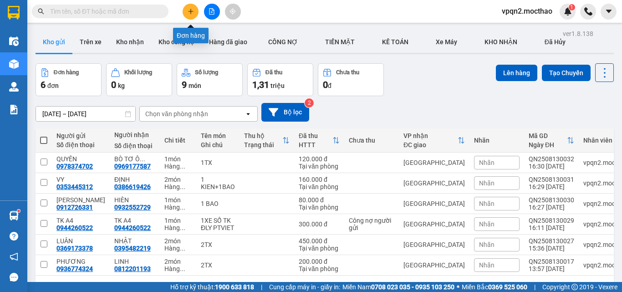
click at [190, 8] on icon "plus" at bounding box center [191, 11] width 6 height 6
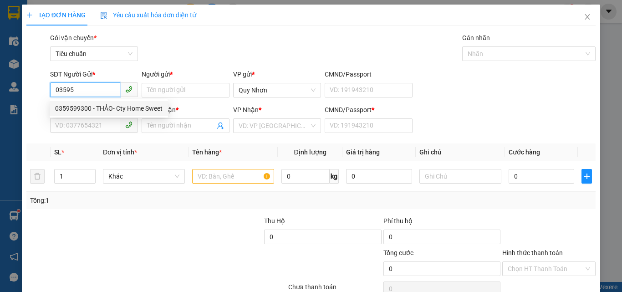
click at [82, 106] on div "0359599300 - THẢO- Cty Home Sweet" at bounding box center [108, 108] width 107 height 10
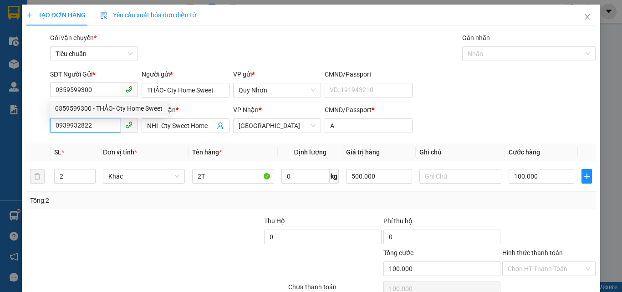
click at [92, 128] on input "0939932822" at bounding box center [85, 125] width 70 height 15
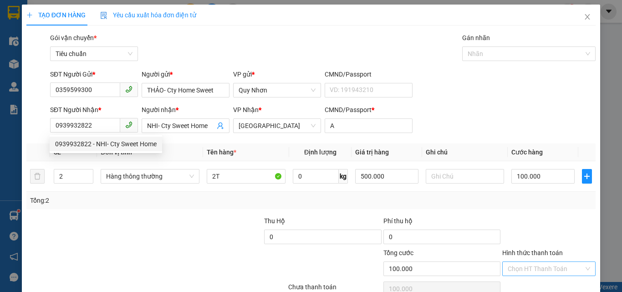
click at [537, 262] on input "Hình thức thanh toán" at bounding box center [546, 269] width 76 height 14
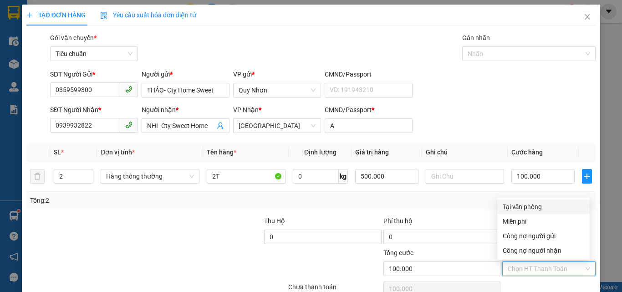
click at [526, 202] on div "Tại văn phòng" at bounding box center [544, 207] width 82 height 10
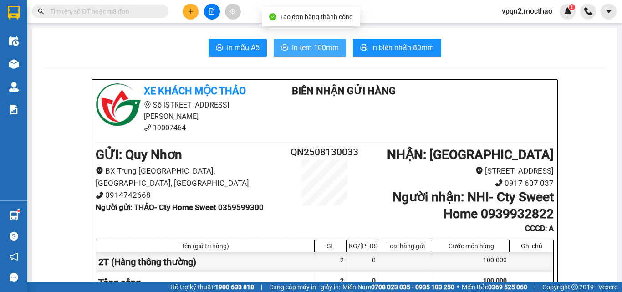
click at [282, 46] on icon "printer" at bounding box center [284, 47] width 7 height 7
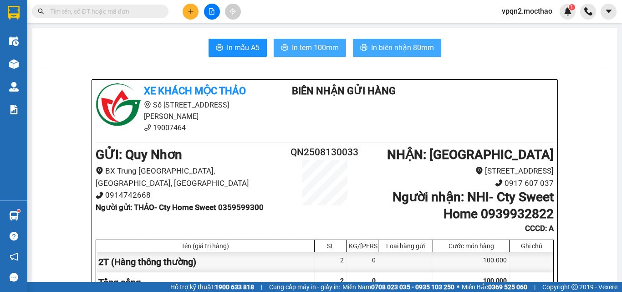
click at [418, 51] on span "In biên nhận 80mm" at bounding box center [402, 47] width 63 height 11
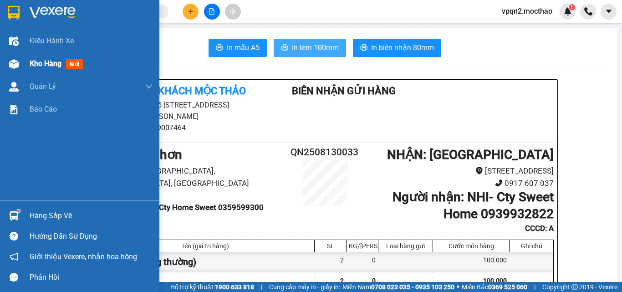
click at [16, 64] on img at bounding box center [14, 64] width 10 height 10
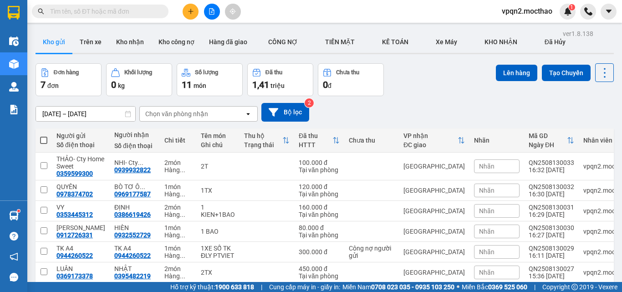
click at [42, 137] on span at bounding box center [43, 140] width 7 height 7
click at [44, 136] on input "checkbox" at bounding box center [44, 136] width 0 height 0
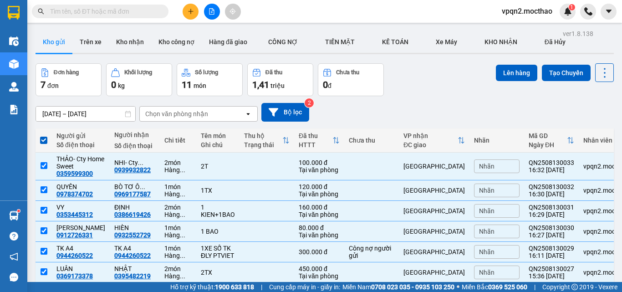
click at [42, 137] on span at bounding box center [43, 140] width 7 height 7
click at [44, 136] on input "checkbox" at bounding box center [44, 136] width 0 height 0
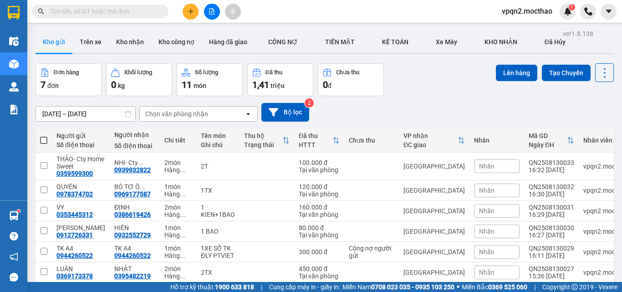
click at [46, 137] on span at bounding box center [43, 140] width 7 height 7
click at [44, 136] on input "checkbox" at bounding box center [44, 136] width 0 height 0
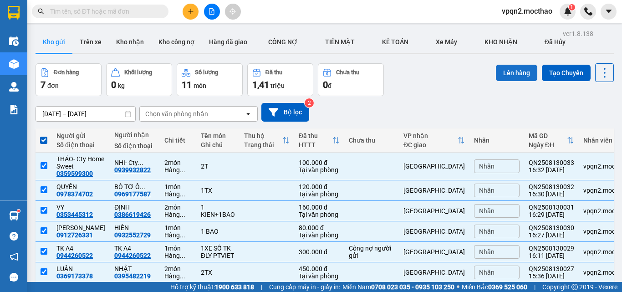
click at [501, 70] on button "Lên hàng" at bounding box center [516, 73] width 41 height 16
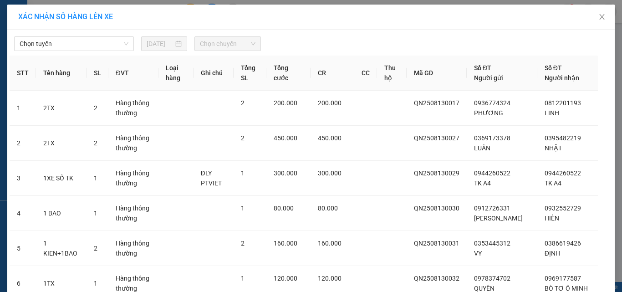
click at [31, 51] on div "Chọn tuyến [DATE] Chọn chuyến STT Tên hàng SL ĐVT Loại hàng Ghi chú Tổng SL Tổn…" at bounding box center [310, 216] width 607 height 372
click at [44, 46] on span "Chọn tuyến" at bounding box center [74, 44] width 109 height 14
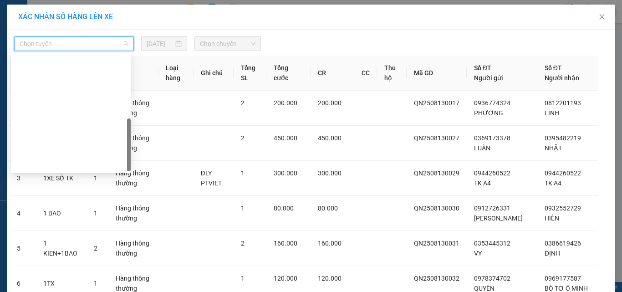
click at [68, 276] on div "Quy Nhơn - [GEOGRAPHIC_DATA]" at bounding box center [70, 281] width 109 height 10
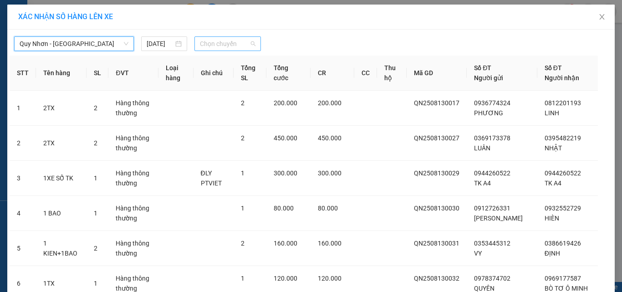
click at [213, 43] on span "Chọn chuyến" at bounding box center [228, 44] width 56 height 14
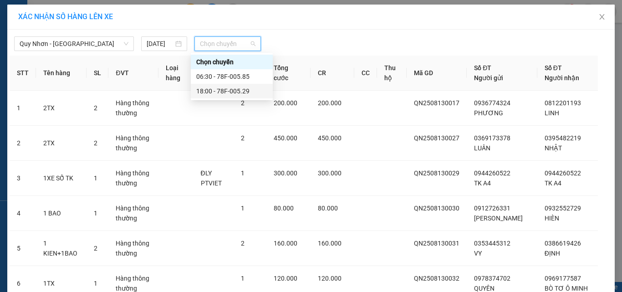
click at [221, 88] on div "18:00 - 78F-005.29" at bounding box center [231, 91] width 71 height 10
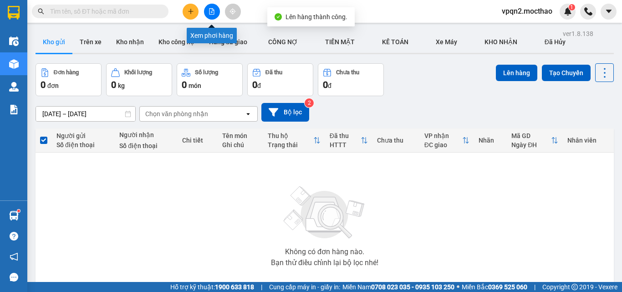
click at [210, 12] on icon "file-add" at bounding box center [212, 11] width 6 height 6
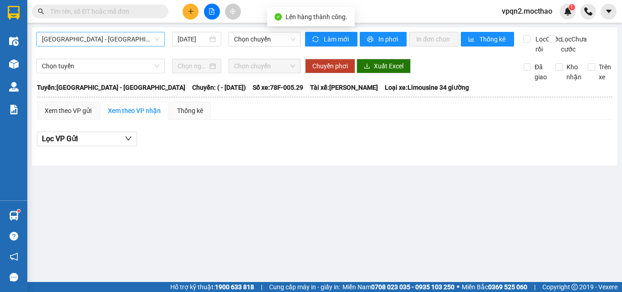
click at [87, 36] on span "[GEOGRAPHIC_DATA] - [GEOGRAPHIC_DATA]" at bounding box center [100, 39] width 117 height 14
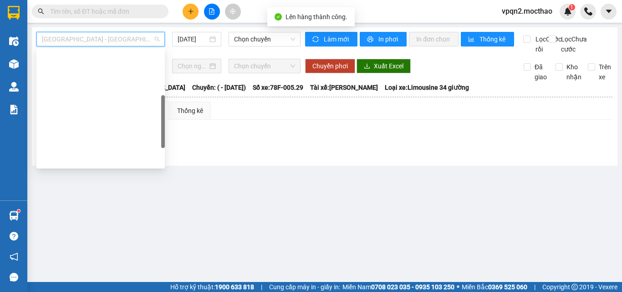
click at [77, 271] on div "Quy Nhơn - [GEOGRAPHIC_DATA]" at bounding box center [100, 276] width 117 height 10
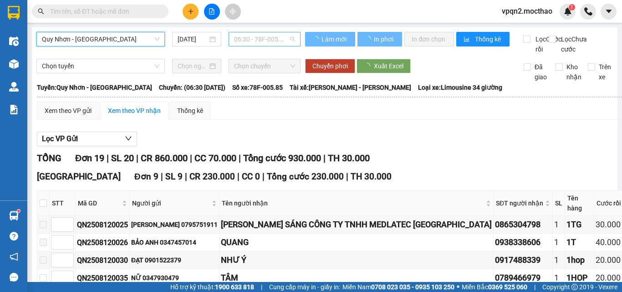
click at [263, 39] on span "06:30 - 78F-005.85" at bounding box center [264, 39] width 61 height 14
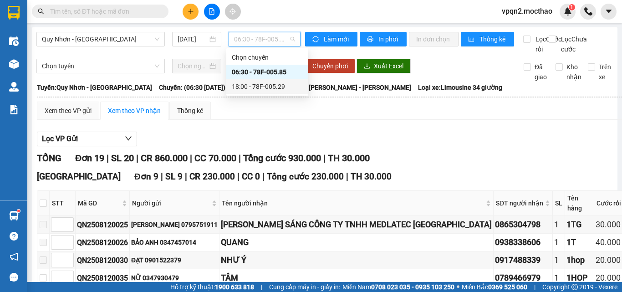
click at [263, 87] on div "18:00 - 78F-005.29" at bounding box center [267, 87] width 71 height 10
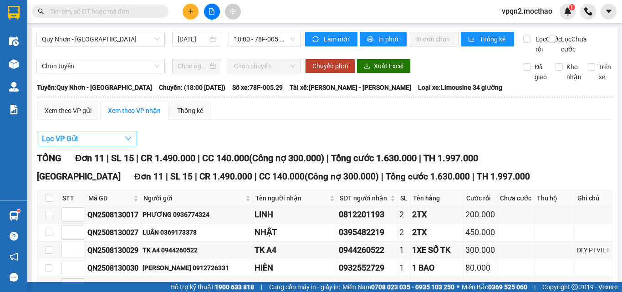
click at [99, 132] on button "Lọc VP Gửi" at bounding box center [87, 139] width 100 height 15
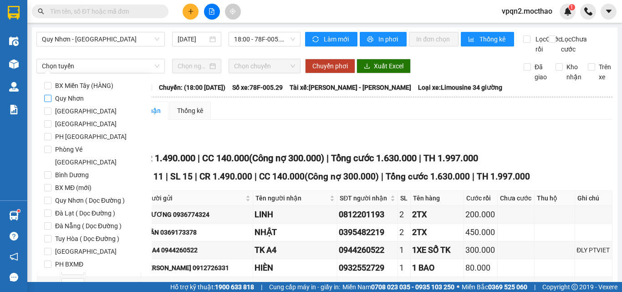
click at [76, 99] on span "Quy Nhơn" at bounding box center [69, 98] width 36 height 13
click at [51, 99] on input "Quy Nhơn" at bounding box center [47, 98] width 7 height 7
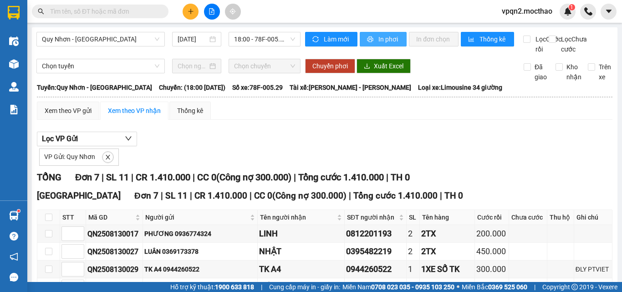
click at [396, 41] on button "In phơi" at bounding box center [383, 39] width 47 height 15
click at [188, 12] on icon "plus" at bounding box center [191, 11] width 6 height 6
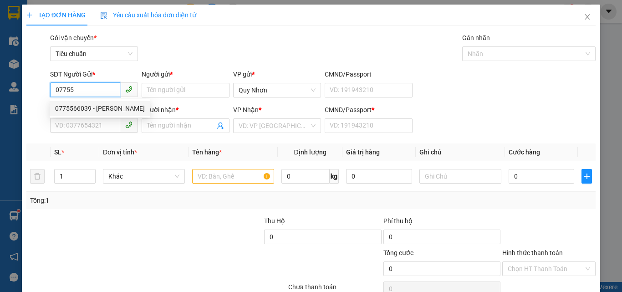
click at [104, 113] on div "0775566039 - [PERSON_NAME]" at bounding box center [100, 108] width 101 height 15
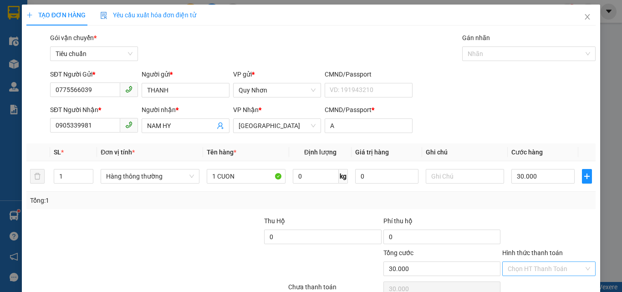
drag, startPoint x: 527, startPoint y: 224, endPoint x: 528, endPoint y: 218, distance: 6.5
click at [527, 262] on input "Hình thức thanh toán" at bounding box center [546, 269] width 76 height 14
click at [531, 202] on div "Tại văn phòng" at bounding box center [544, 207] width 82 height 10
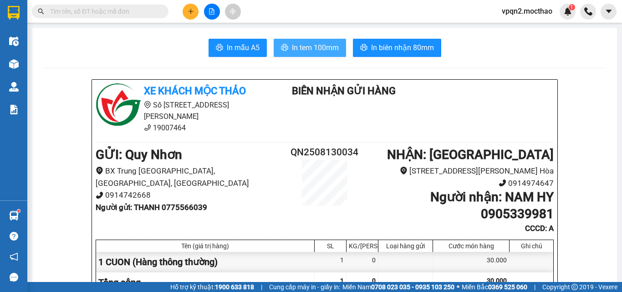
click at [304, 50] on span "In tem 100mm" at bounding box center [315, 47] width 47 height 11
click at [207, 10] on button at bounding box center [212, 12] width 16 height 16
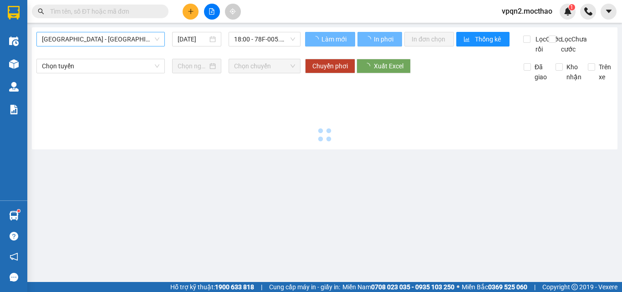
click at [117, 41] on span "[GEOGRAPHIC_DATA] - [GEOGRAPHIC_DATA]" at bounding box center [100, 39] width 117 height 14
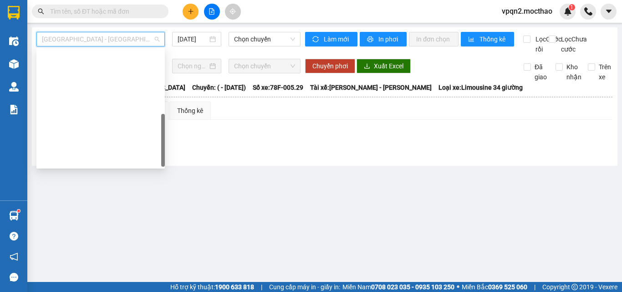
click at [101, 271] on div "Quy Nhơn - [GEOGRAPHIC_DATA]" at bounding box center [100, 276] width 117 height 10
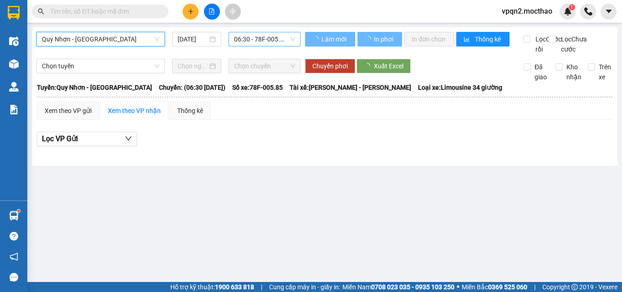
click at [255, 39] on span "06:30 - 78F-005.85" at bounding box center [264, 39] width 61 height 14
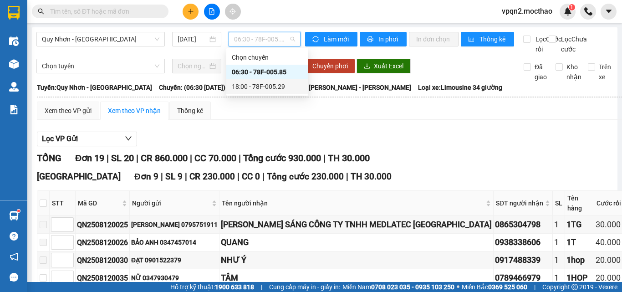
click at [258, 84] on div "18:00 - 78F-005.29" at bounding box center [267, 87] width 71 height 10
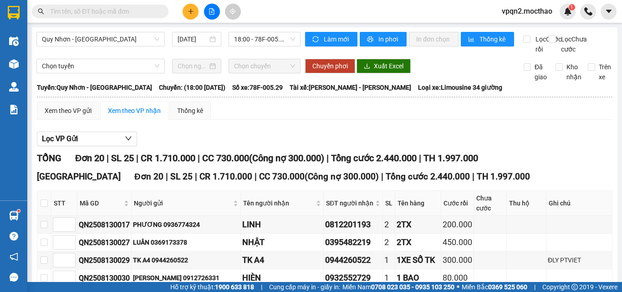
click at [81, 132] on button "Lọc VP Gửi" at bounding box center [87, 139] width 100 height 15
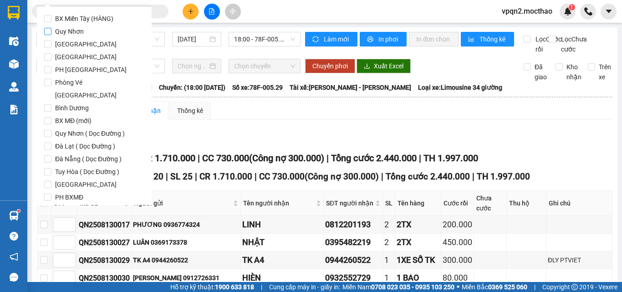
click at [87, 30] on span "Quy Nhơn" at bounding box center [69, 31] width 36 height 13
click at [51, 30] on input "Quy Nhơn" at bounding box center [47, 31] width 7 height 7
click at [56, 244] on span "Lọc" at bounding box center [56, 249] width 10 height 10
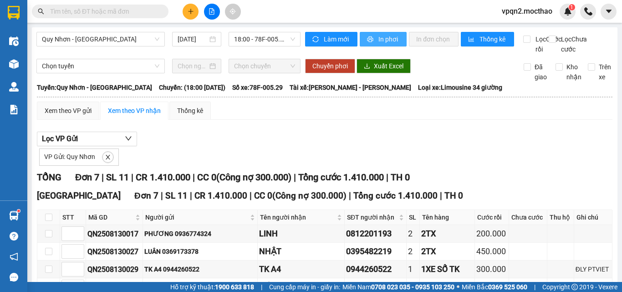
click at [399, 35] on button "In phơi" at bounding box center [383, 39] width 47 height 15
click at [191, 15] on button at bounding box center [191, 12] width 16 height 16
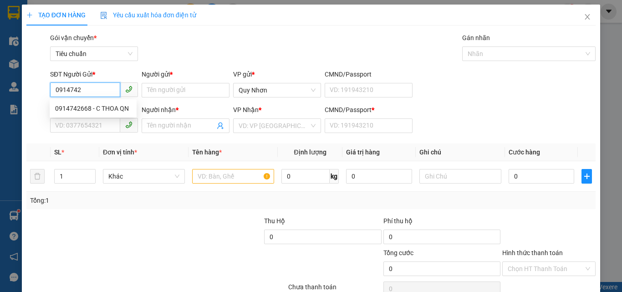
click at [91, 107] on div "0914742668 - C THOA QN" at bounding box center [93, 108] width 76 height 10
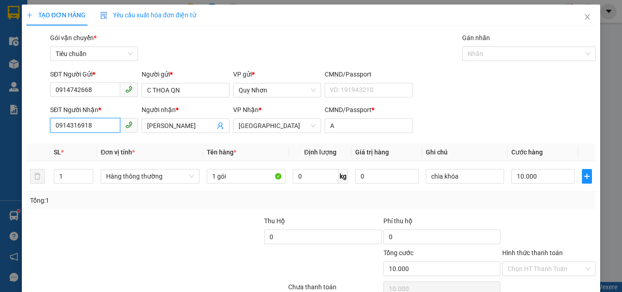
click at [109, 123] on input "0914316918" at bounding box center [85, 125] width 70 height 15
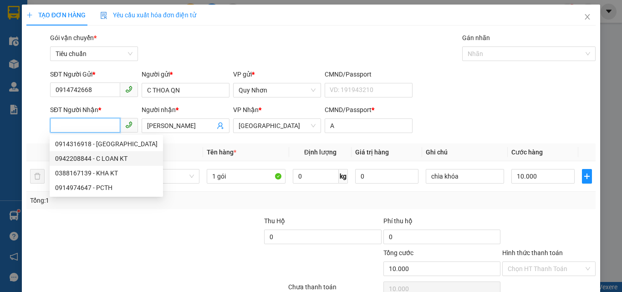
click at [107, 157] on div "0942208844 - C LOAN KT" at bounding box center [106, 158] width 102 height 10
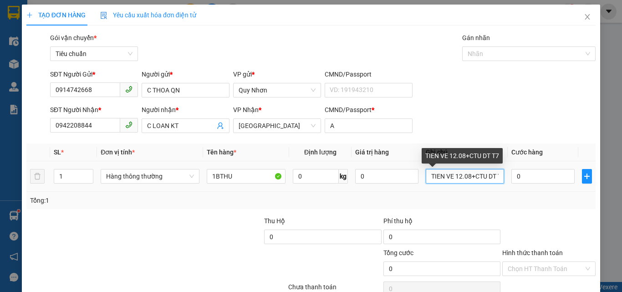
click at [490, 179] on input "TIEN VE 12.08+CTU DT T7" at bounding box center [465, 176] width 79 height 15
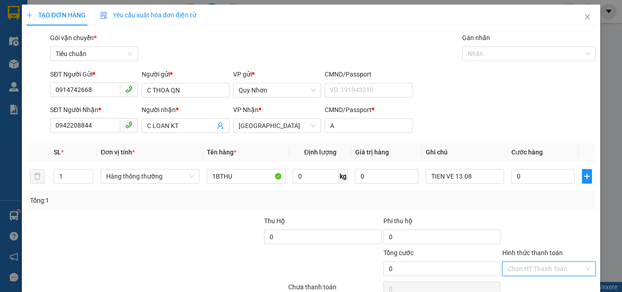
drag, startPoint x: 517, startPoint y: 223, endPoint x: 516, endPoint y: 174, distance: 48.7
click at [517, 262] on input "Hình thức thanh toán" at bounding box center [546, 269] width 76 height 14
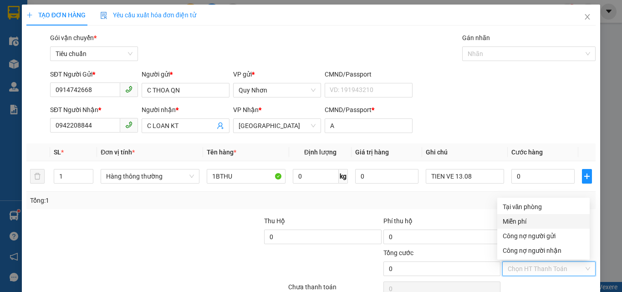
click at [516, 216] on div "Miễn phí" at bounding box center [544, 221] width 82 height 10
